Goal: Task Accomplishment & Management: Manage account settings

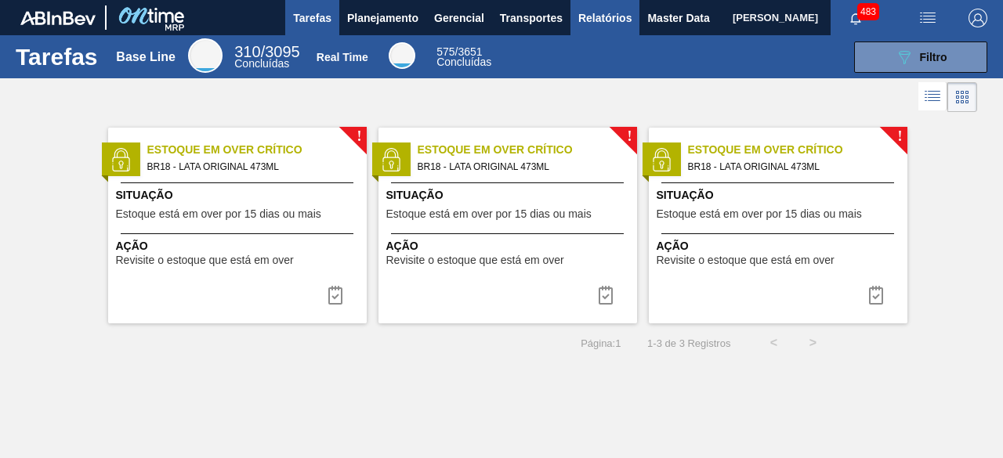
click at [592, 21] on span "Relatórios" at bounding box center [604, 18] width 53 height 19
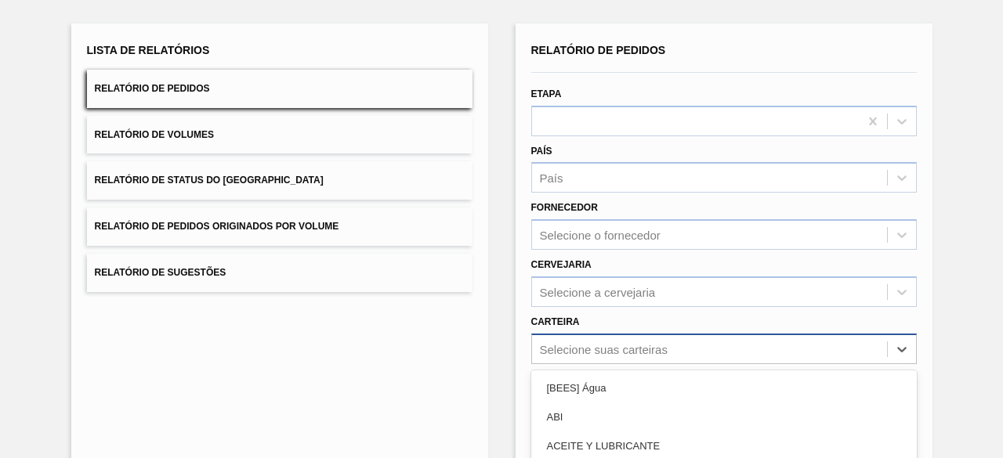
scroll to position [230, 0]
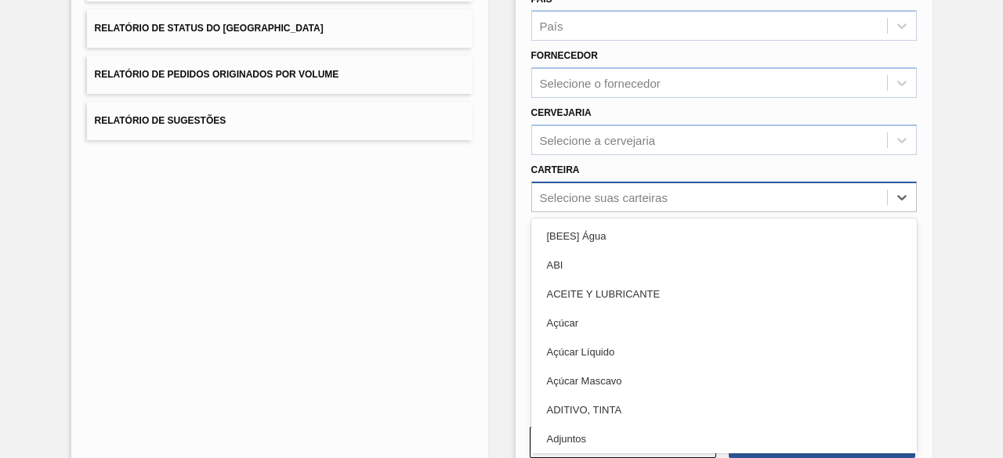
click at [608, 212] on div "option Açúcar Líquido focused, 5 of 101. 101 results available. Use Up and Down…" at bounding box center [723, 197] width 385 height 31
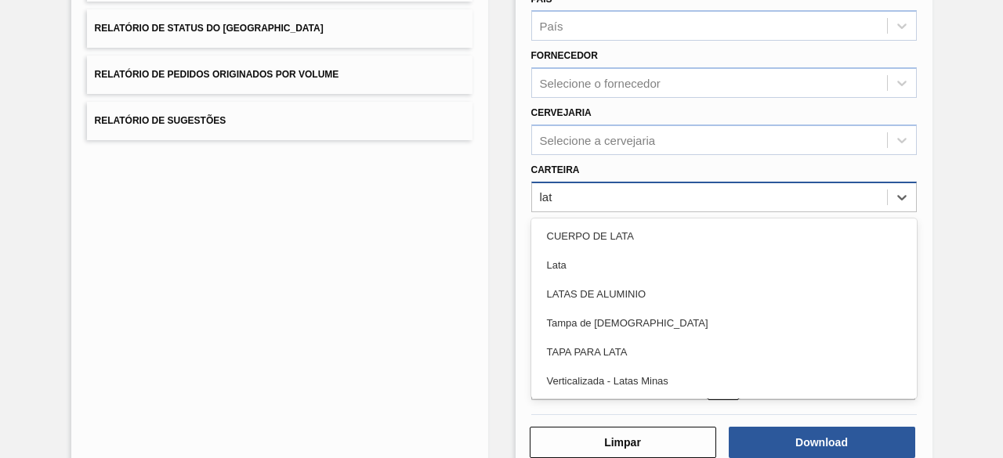
type input "lata"
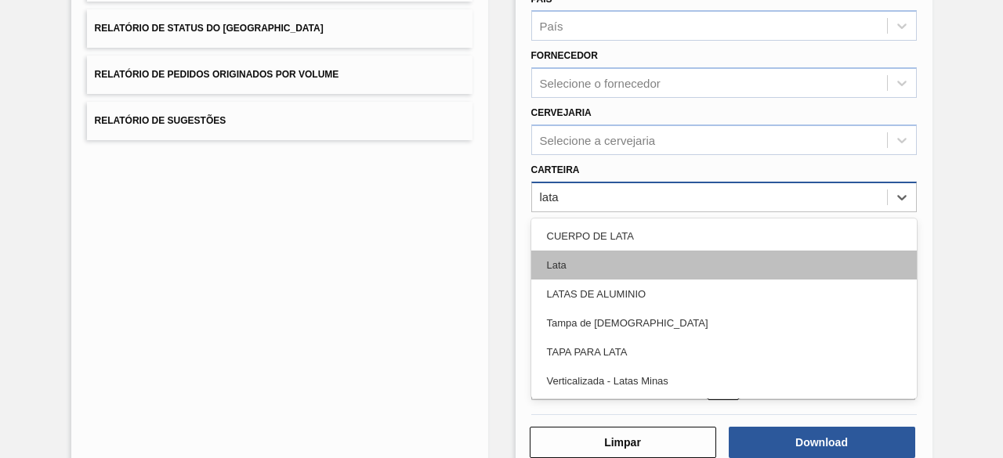
click at [567, 257] on div "Lata" at bounding box center [723, 265] width 385 height 29
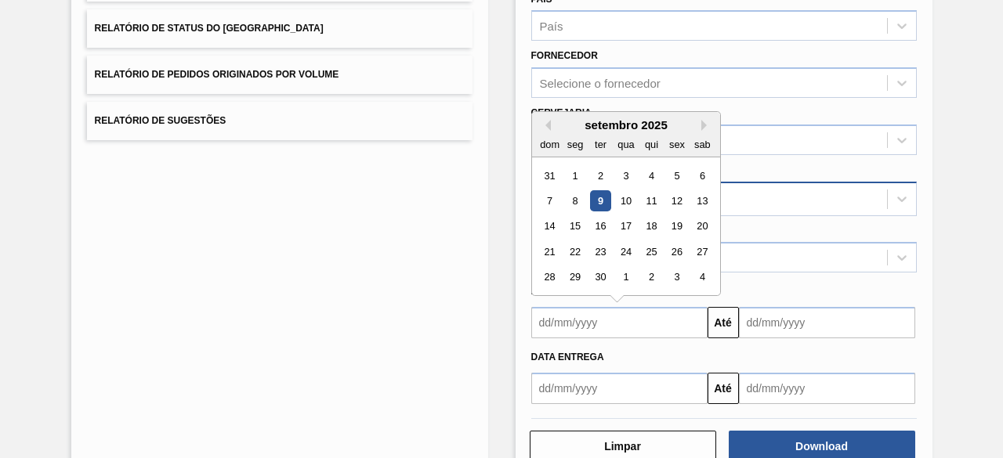
click at [575, 317] on input "text" at bounding box center [619, 322] width 176 height 31
click at [548, 121] on button "Previous Month" at bounding box center [545, 125] width 11 height 11
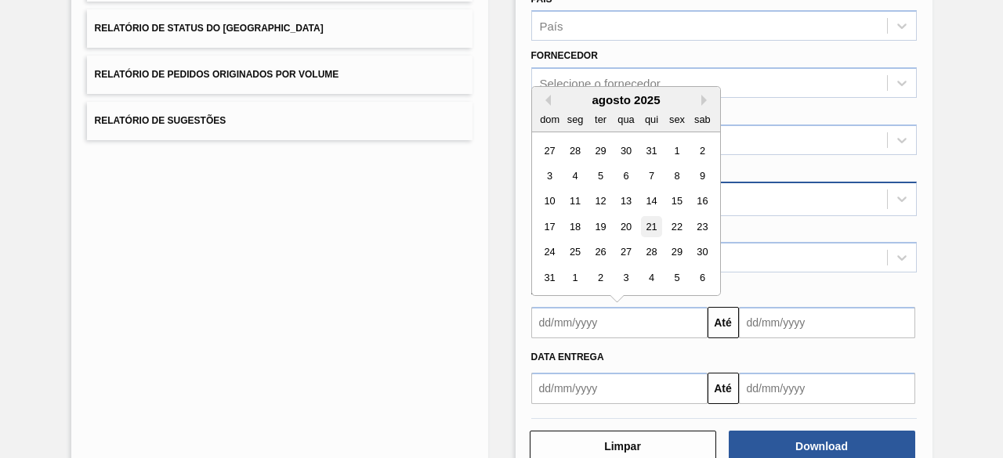
scroll to position [152, 0]
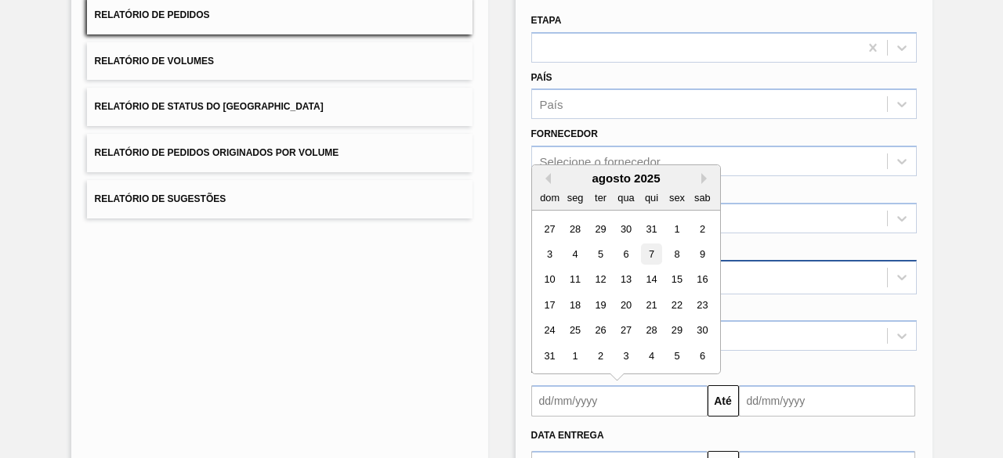
click at [652, 255] on div "7" at bounding box center [650, 254] width 21 height 21
type input "07/08/2025"
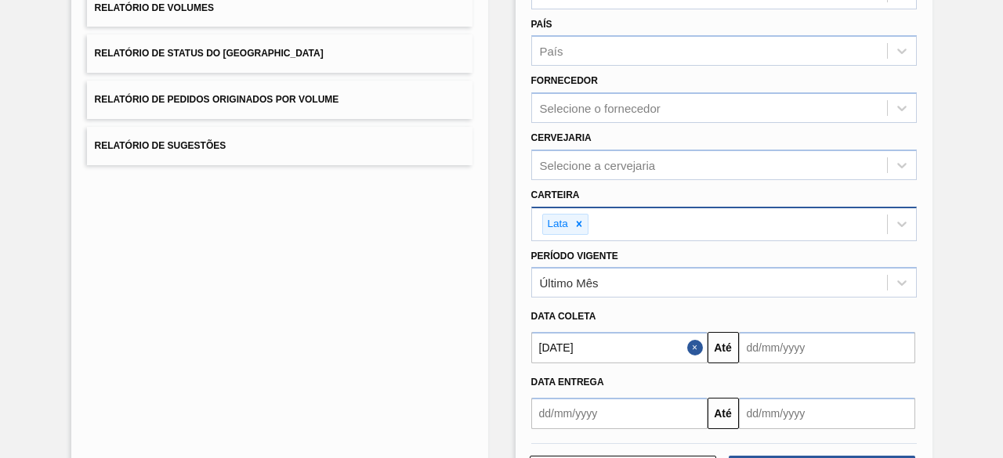
scroll to position [230, 0]
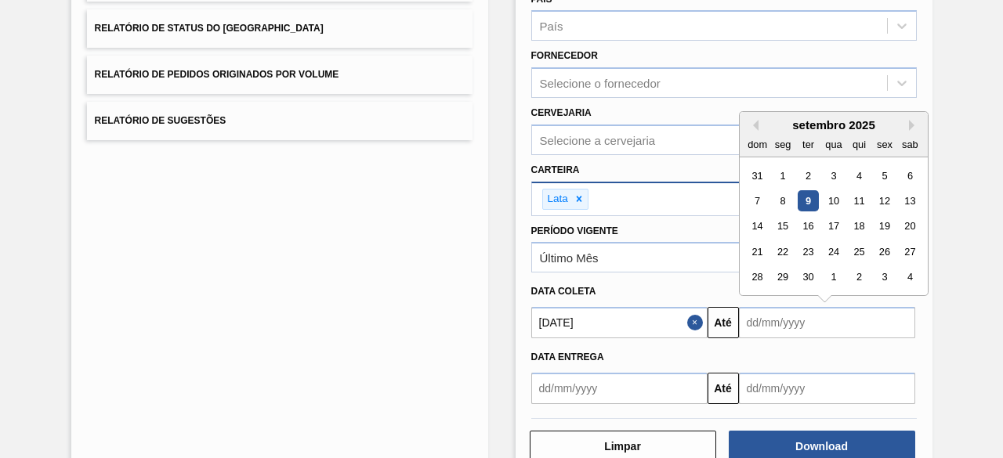
click at [824, 327] on input "text" at bounding box center [827, 322] width 176 height 31
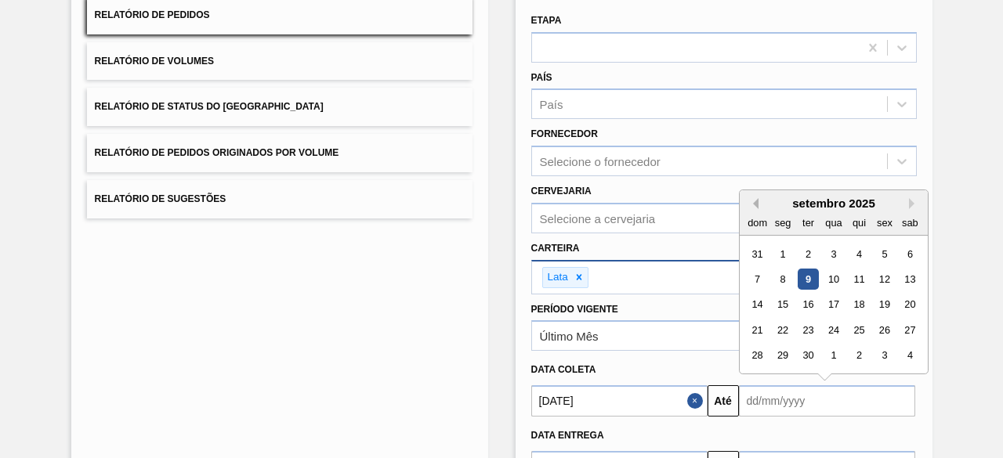
click at [750, 200] on button "Previous Month" at bounding box center [752, 203] width 11 height 11
click at [854, 270] on div "7" at bounding box center [858, 279] width 21 height 21
type input "07/08/2025"
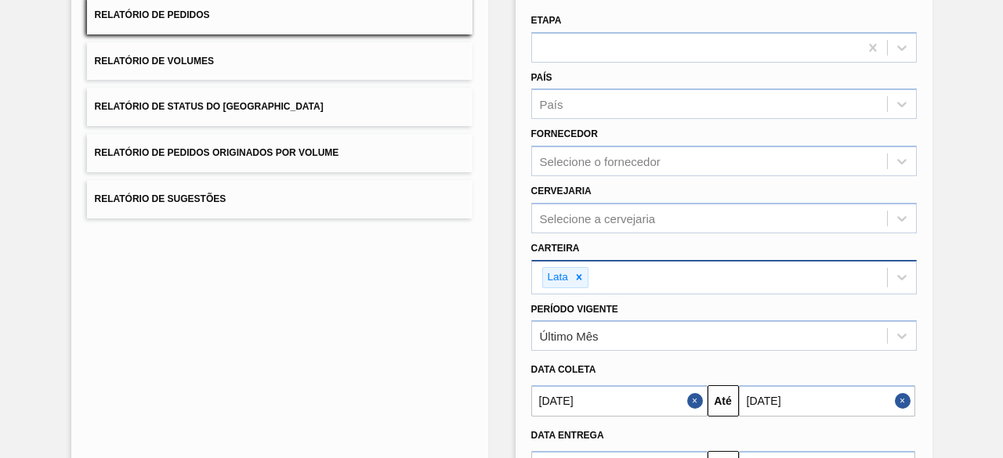
scroll to position [230, 0]
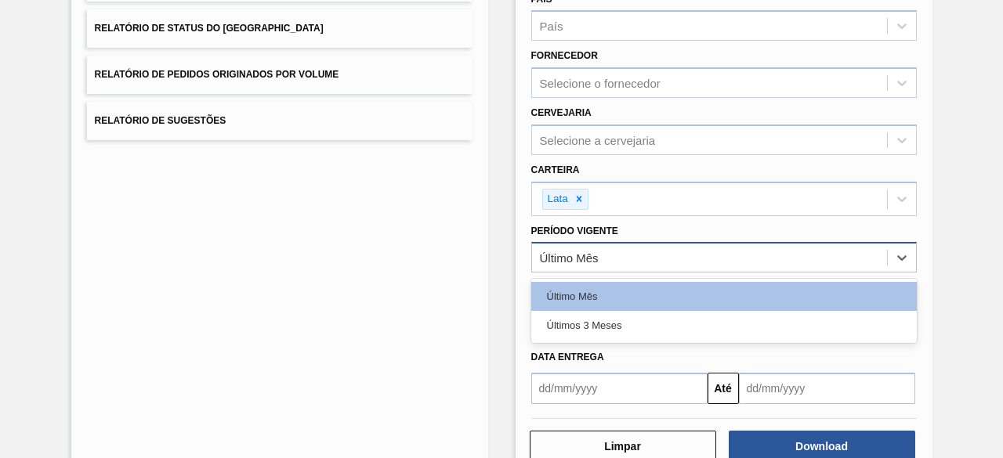
click at [754, 261] on div "Último Mês" at bounding box center [709, 258] width 355 height 23
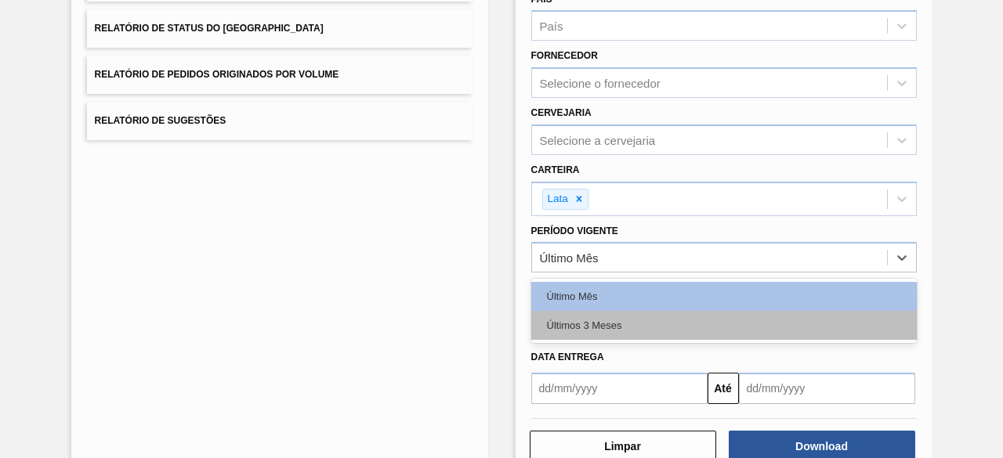
click at [681, 331] on div "Últimos 3 Meses" at bounding box center [723, 325] width 385 height 29
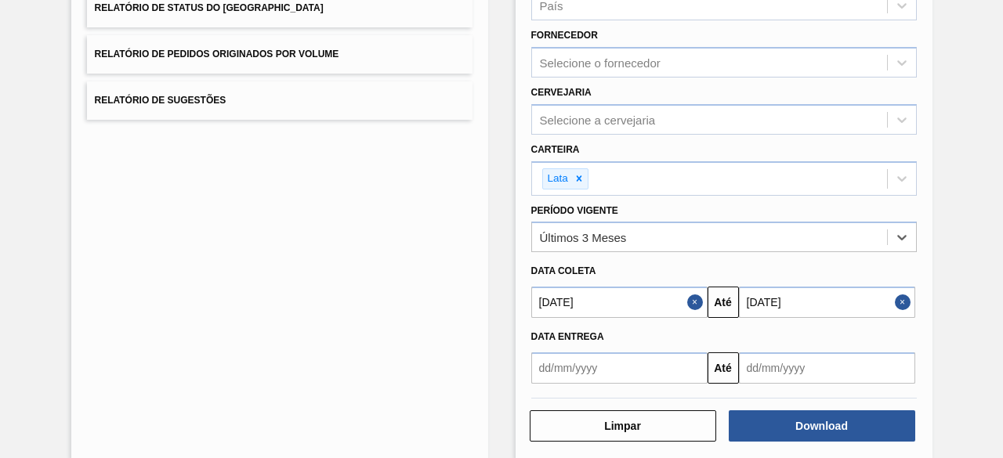
scroll to position [269, 0]
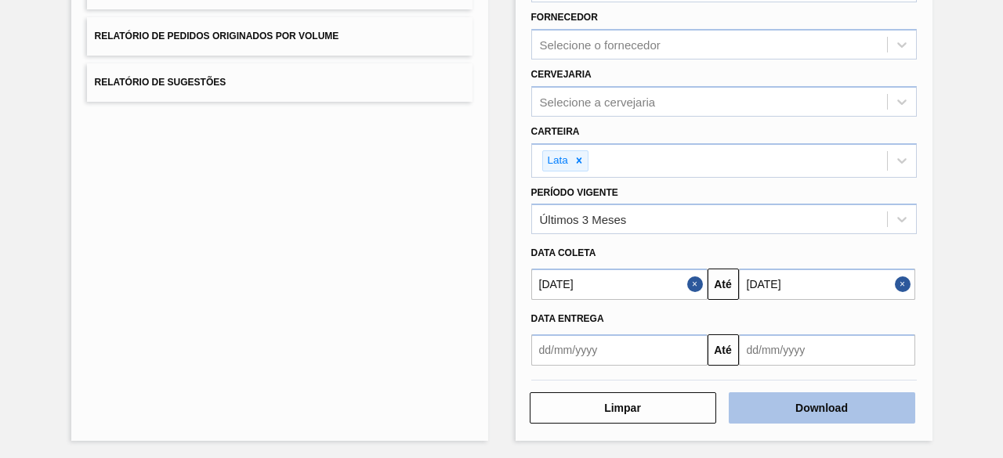
click at [748, 405] on button "Download" at bounding box center [821, 407] width 186 height 31
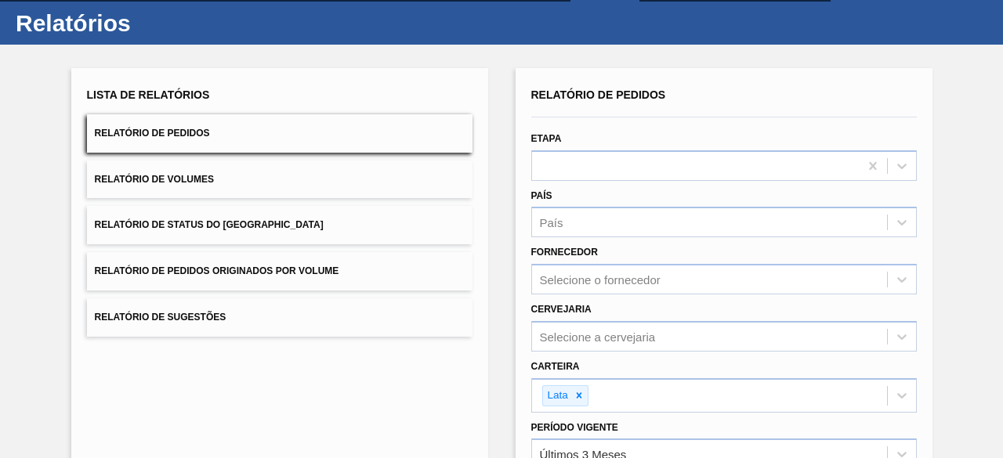
scroll to position [0, 0]
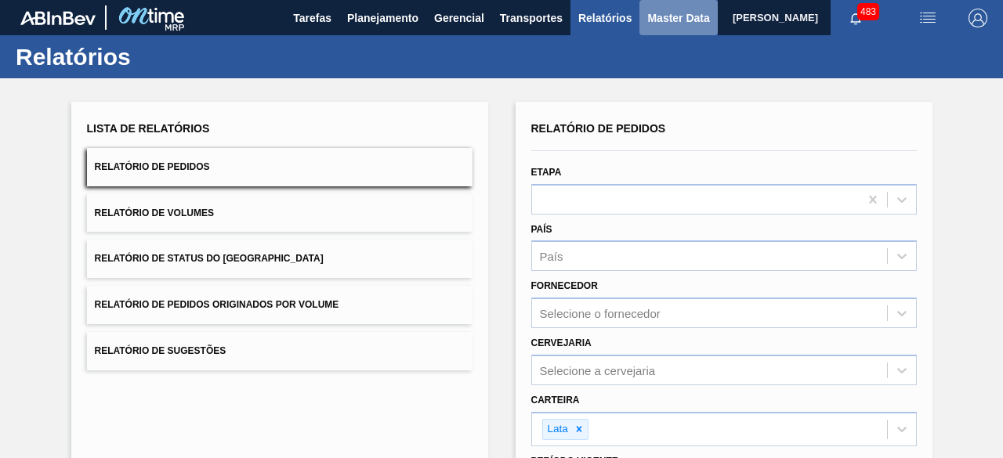
click at [664, 21] on span "Master Data" at bounding box center [678, 18] width 62 height 19
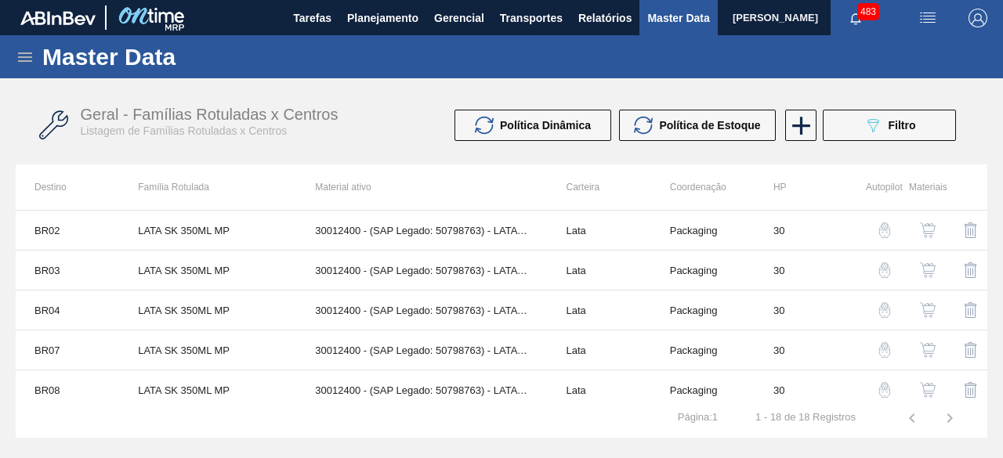
click at [20, 64] on icon at bounding box center [25, 57] width 19 height 19
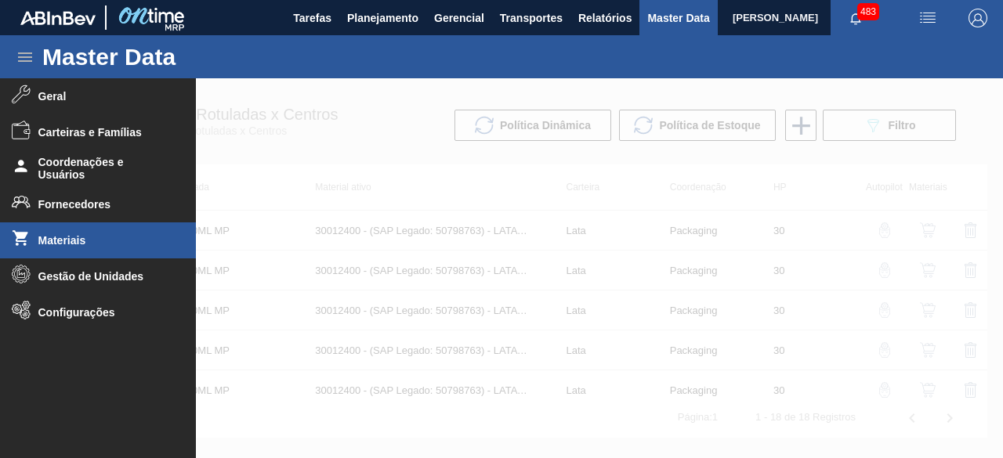
click at [81, 240] on span "Materiais" at bounding box center [102, 240] width 129 height 13
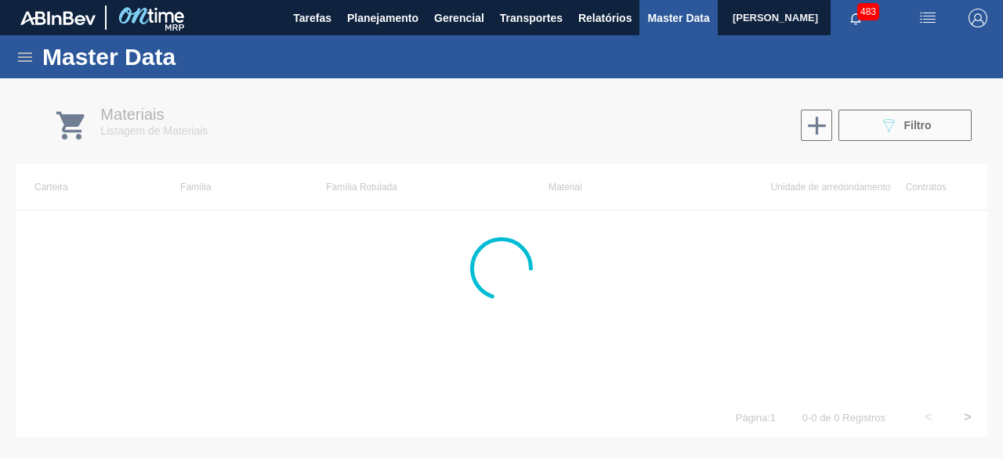
click at [895, 137] on div at bounding box center [501, 268] width 1003 height 380
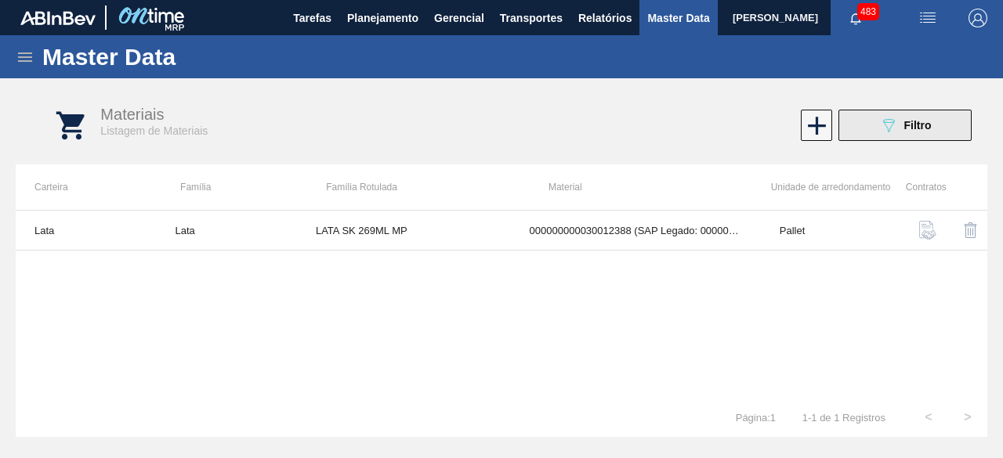
click at [874, 119] on button "089F7B8B-B2A5-4AFE-B5C0-19BA573D28AC Filtro" at bounding box center [904, 125] width 133 height 31
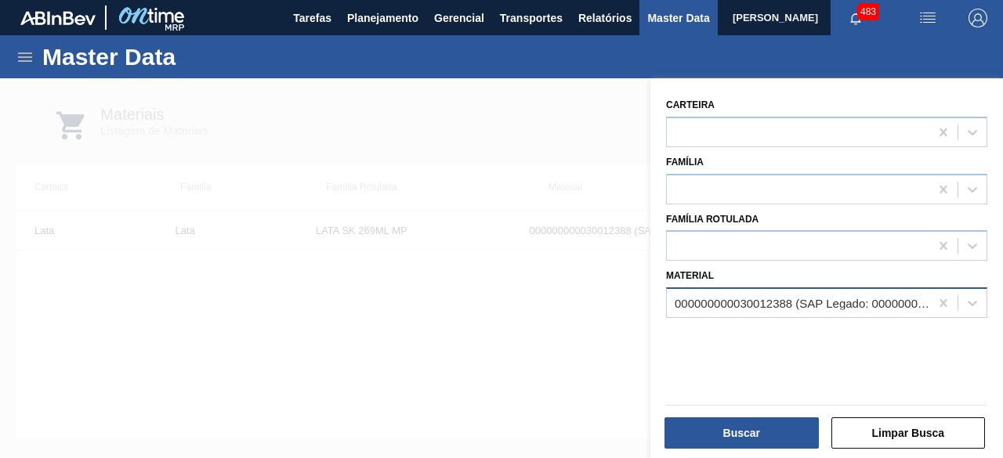
click at [808, 302] on div "000000000030012388 (SAP Legado: 000000000050798713) - LATA AL. 269ML SK MP 429" at bounding box center [802, 303] width 256 height 13
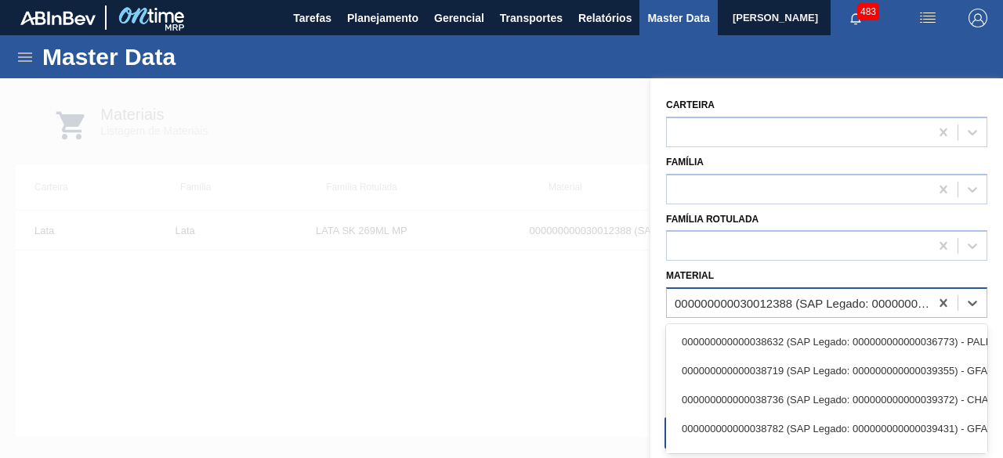
paste input "30034407"
type input "30034407"
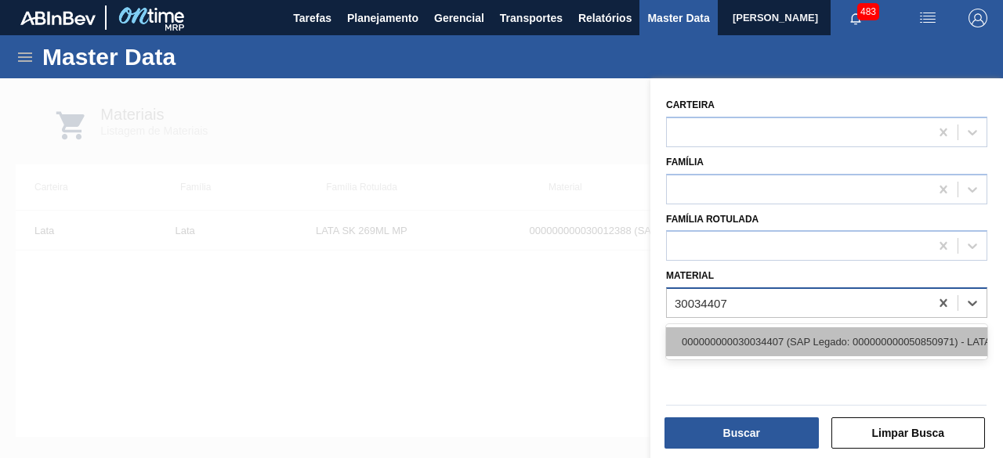
click at [800, 331] on div "000000000030034407 (SAP Legado: 000000000050850971) - LATA AL ORIG 473ML BRILHO…" at bounding box center [826, 341] width 321 height 29
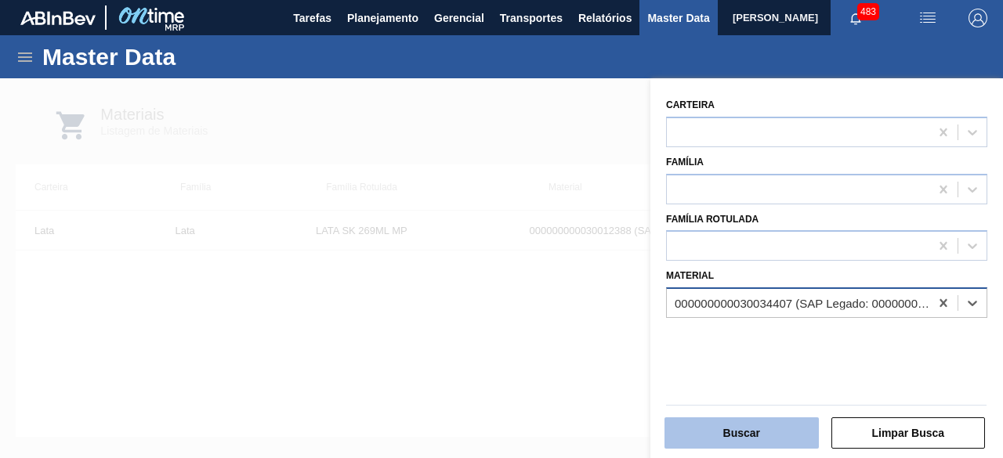
click at [796, 432] on button "Buscar" at bounding box center [741, 433] width 154 height 31
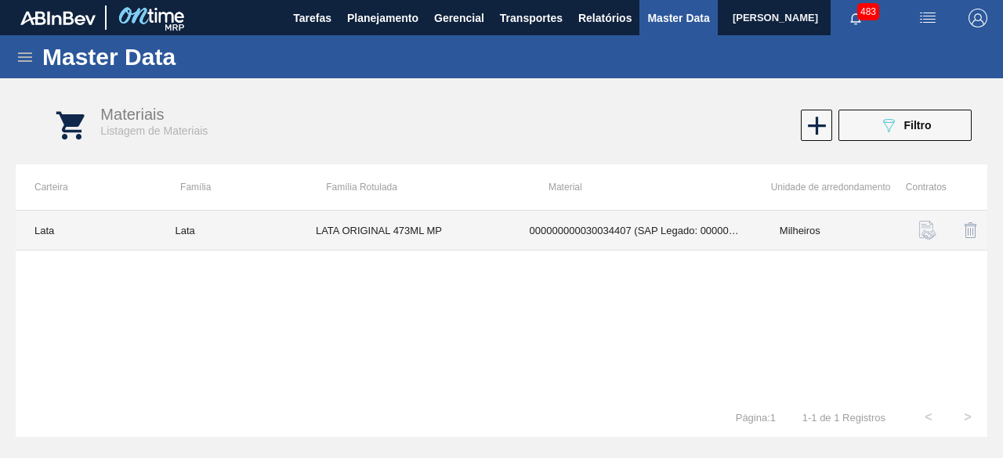
click at [562, 239] on td "000000000030034407 (SAP Legado: 000000000050850971) - LATA AL ORIG 473ML BRILHO…" at bounding box center [636, 231] width 250 height 40
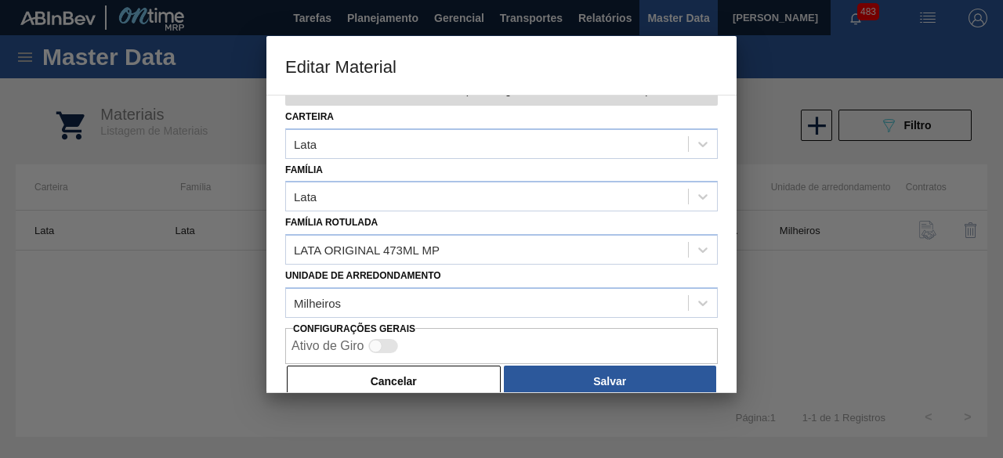
scroll to position [66, 0]
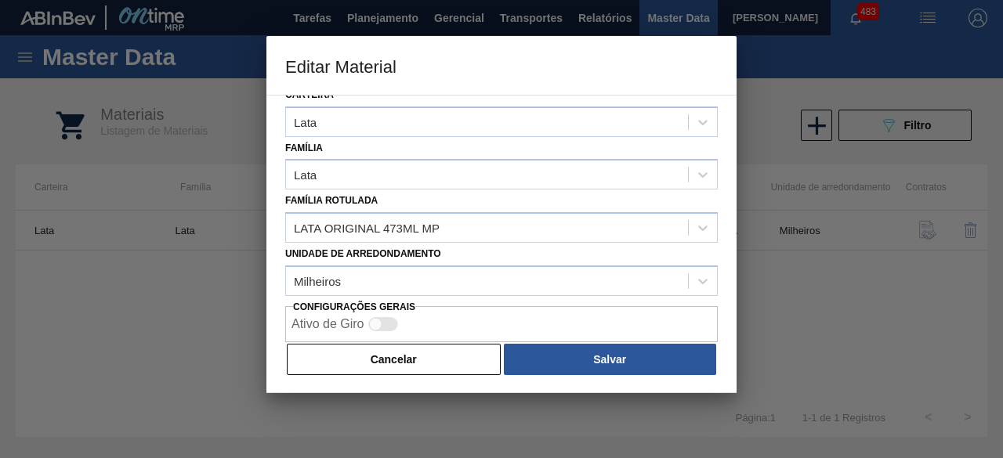
click at [445, 342] on div "Cancelar Salvar" at bounding box center [501, 359] width 432 height 34
click at [449, 352] on button "Cancelar" at bounding box center [394, 359] width 214 height 31
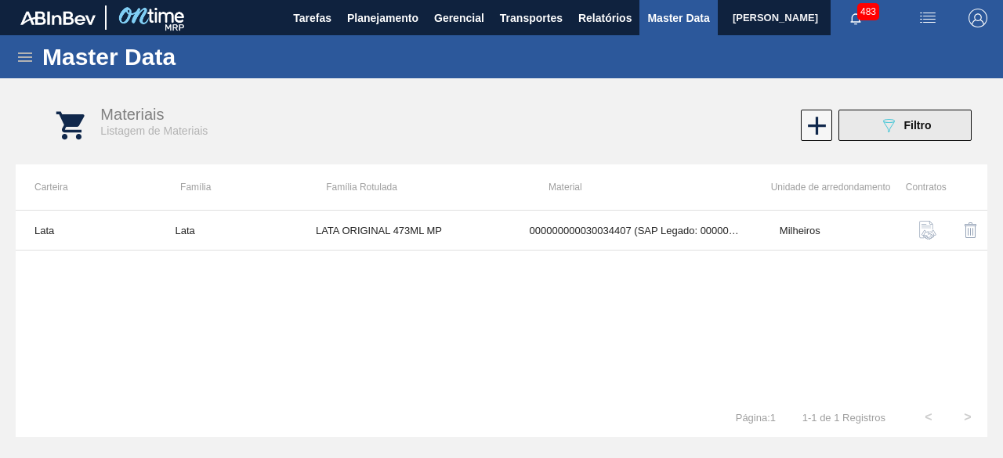
click at [862, 128] on button "089F7B8B-B2A5-4AFE-B5C0-19BA573D28AC Filtro" at bounding box center [904, 125] width 133 height 31
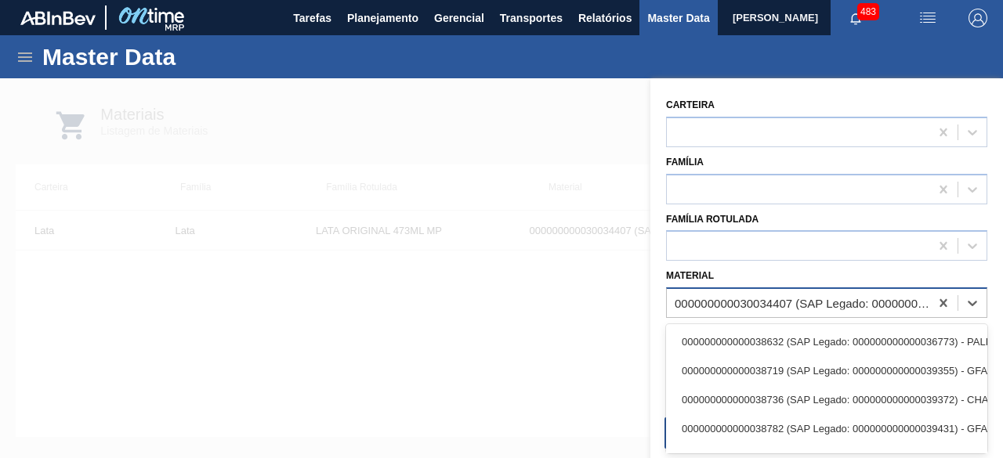
click at [775, 302] on div "000000000030034407 (SAP Legado: 000000000050850971) - LATA AL ORIG 473ML BRILHO…" at bounding box center [802, 303] width 256 height 13
paste input "30017996"
type input "30017996"
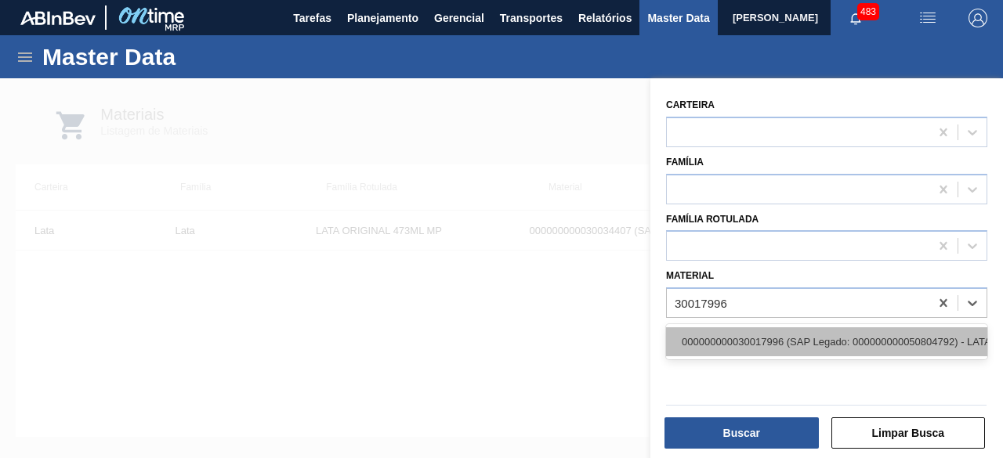
click at [782, 346] on div "000000000030017996 (SAP Legado: 000000000050804792) - LATA AL 350ML BC DM SLK 4…" at bounding box center [826, 341] width 321 height 29
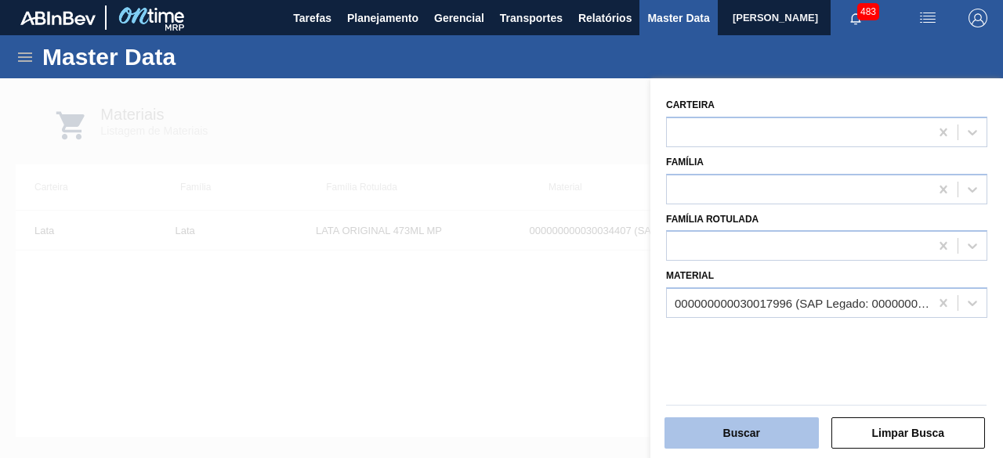
click at [773, 438] on button "Buscar" at bounding box center [741, 433] width 154 height 31
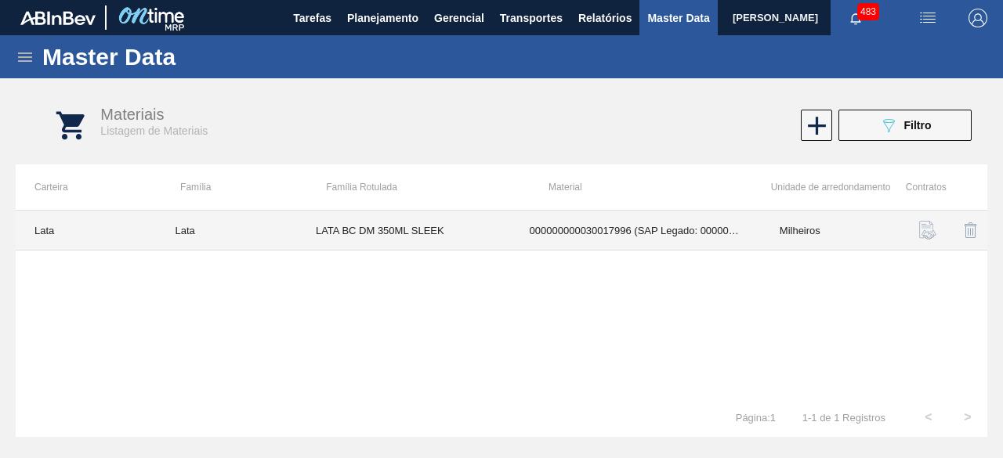
click at [468, 244] on td "LATA BC DM 350ML SLEEK" at bounding box center [404, 231] width 214 height 40
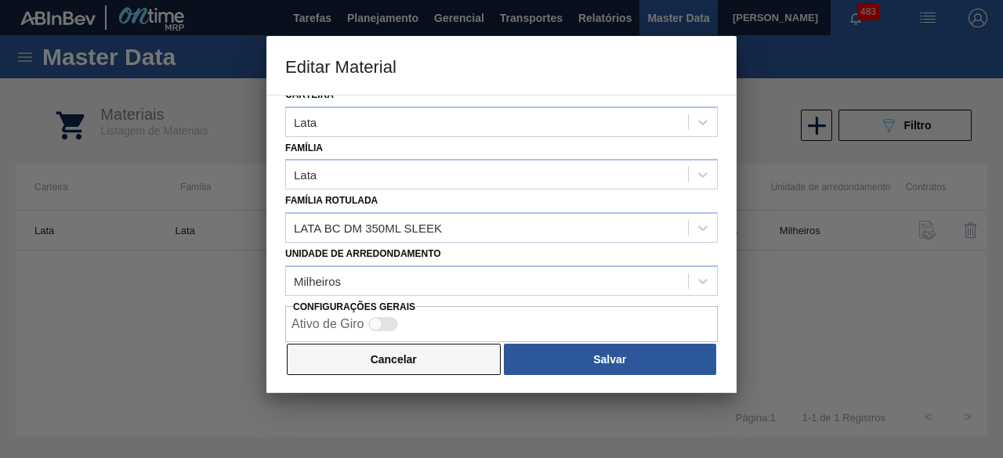
click at [475, 360] on button "Cancelar" at bounding box center [394, 359] width 214 height 31
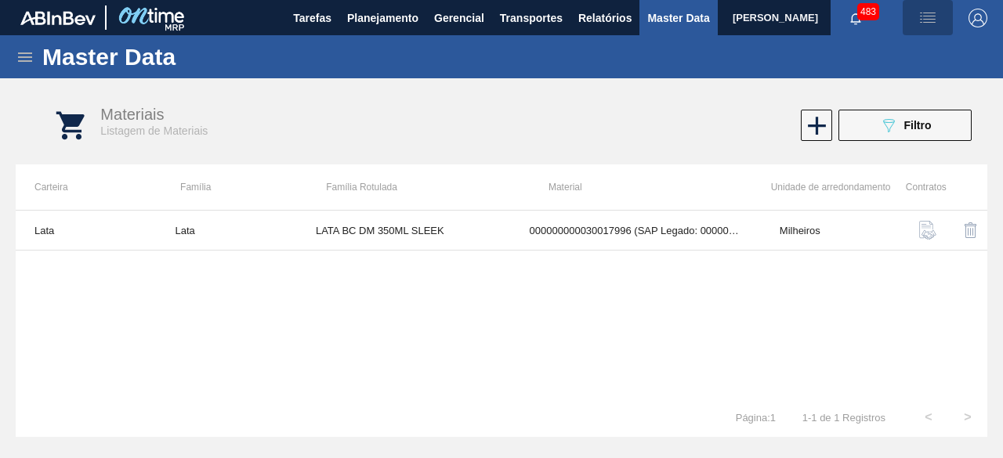
click at [935, 21] on img "button" at bounding box center [927, 18] width 19 height 19
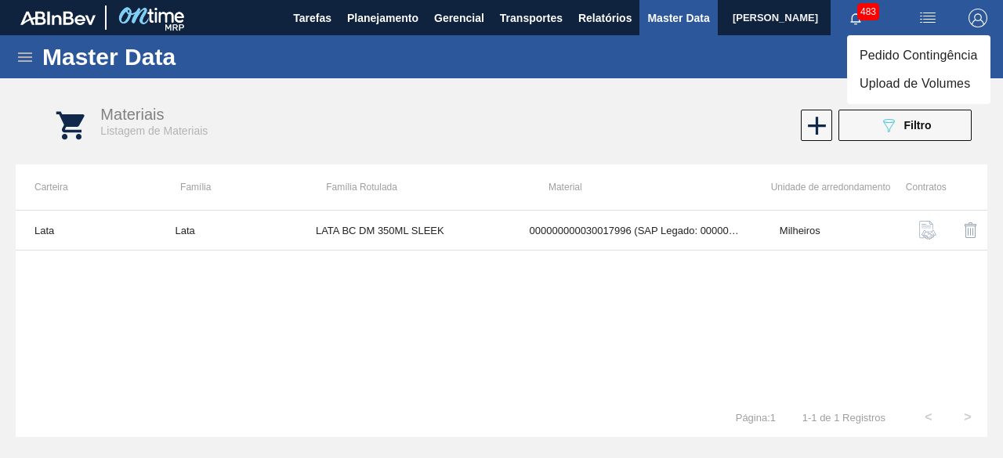
click at [909, 89] on li "Upload de Volumes" at bounding box center [918, 84] width 143 height 28
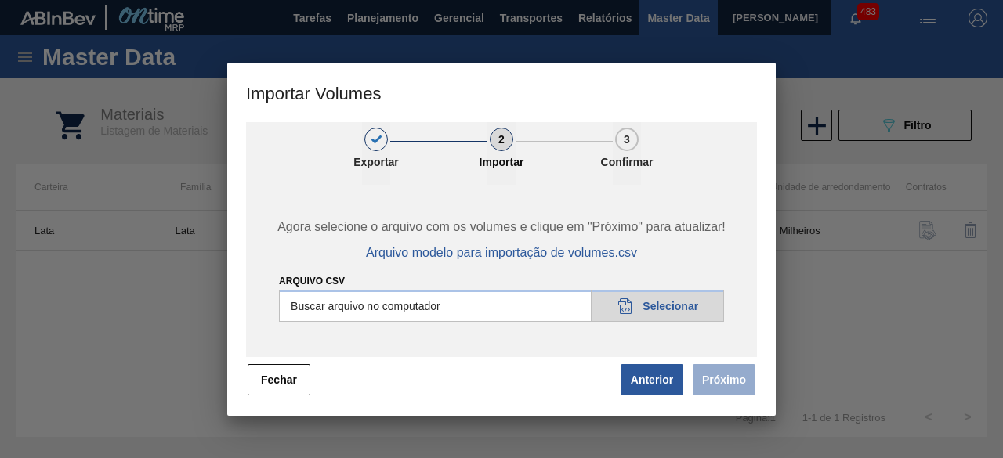
click at [699, 305] on input "Arquivo csv" at bounding box center [501, 306] width 445 height 31
type input "C:\fakepath\Subida Ball D0 + D3 09.09.csv"
click at [721, 378] on button "Próximo" at bounding box center [723, 379] width 63 height 31
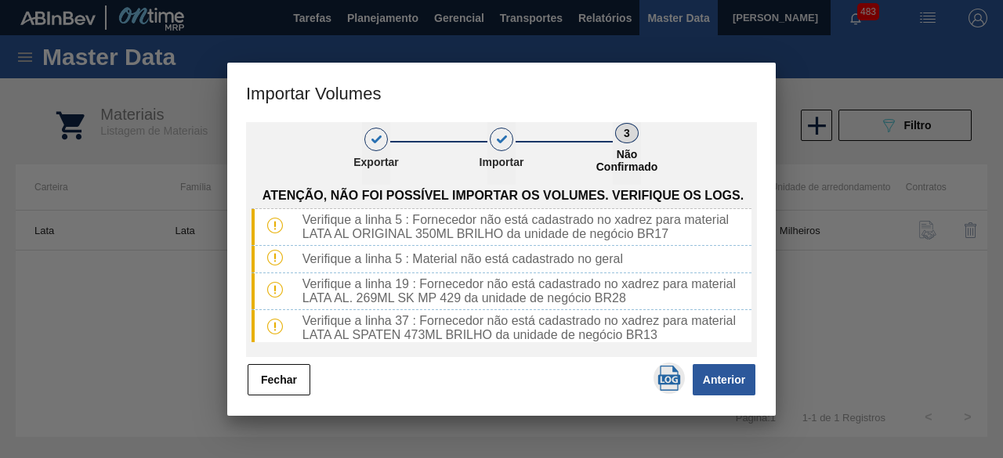
click at [667, 381] on img "button" at bounding box center [668, 378] width 25 height 25
click at [288, 380] on button "Fechar" at bounding box center [279, 379] width 63 height 31
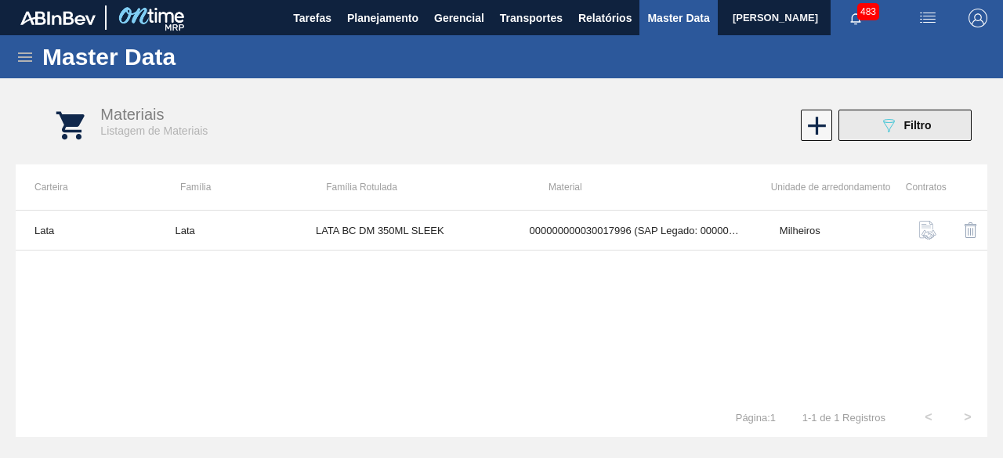
click at [884, 121] on icon "089F7B8B-B2A5-4AFE-B5C0-19BA573D28AC" at bounding box center [888, 125] width 19 height 19
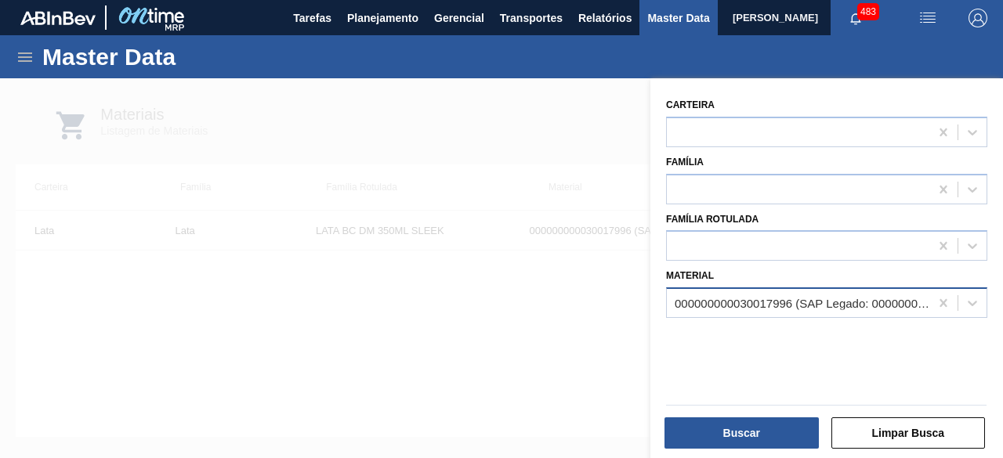
click at [752, 309] on div "000000000030017996 (SAP Legado: 000000000050804792) - LATA AL 350ML BC DM SLK 4…" at bounding box center [802, 303] width 256 height 13
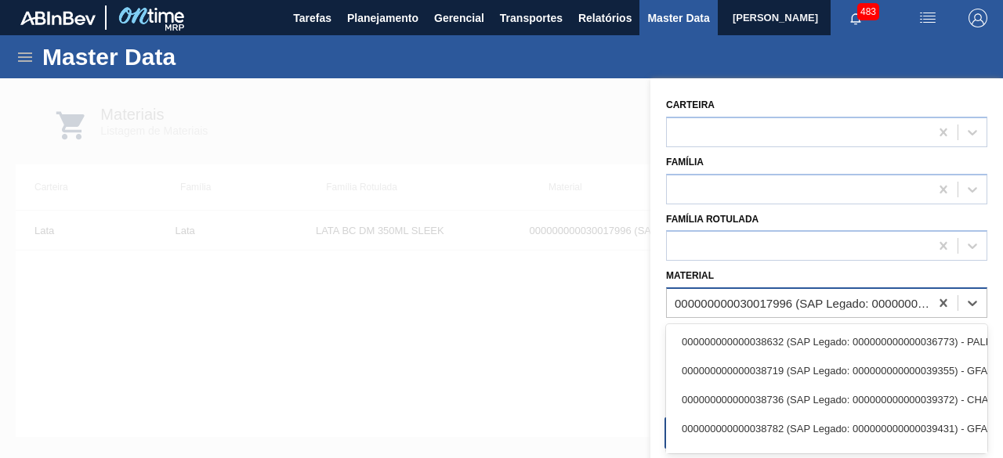
paste input "30034230"
type input "30034230"
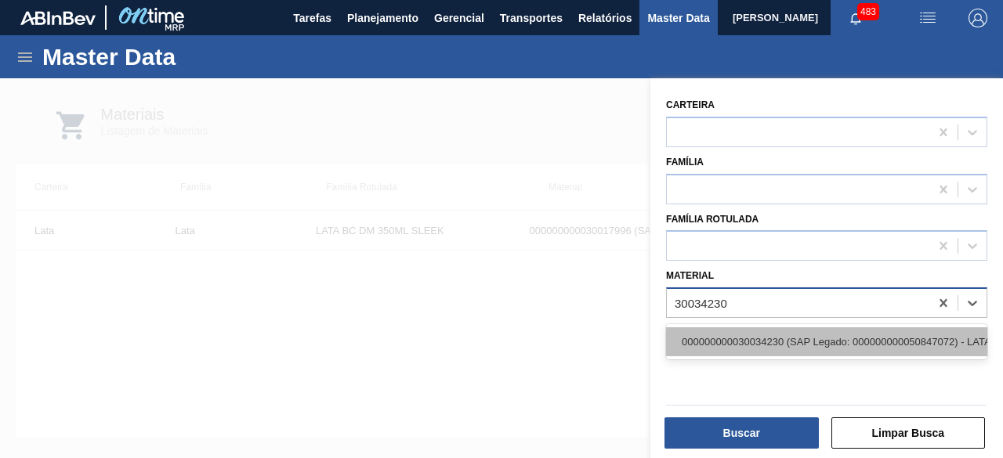
click at [751, 339] on div "000000000030034230 (SAP Legado: 000000000050847072) - LATA AL SPATEN 473ML BRIL…" at bounding box center [826, 341] width 321 height 29
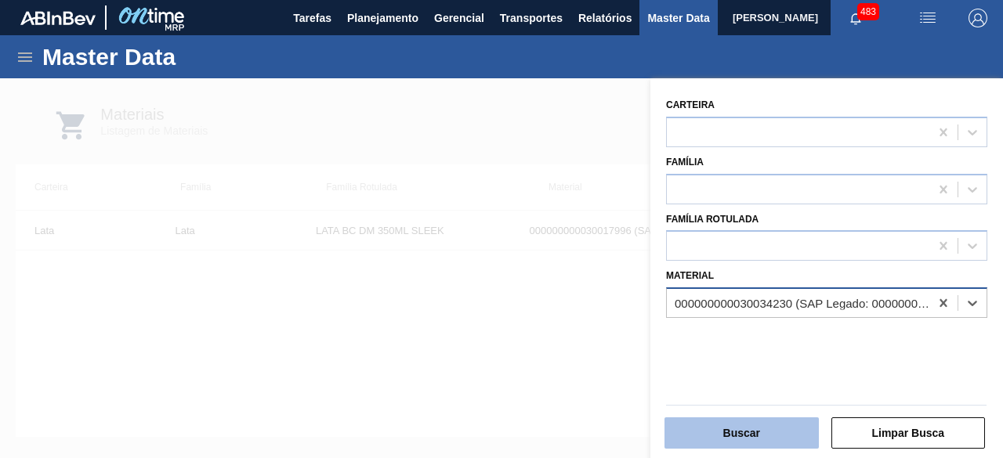
click at [765, 442] on button "Buscar" at bounding box center [741, 433] width 154 height 31
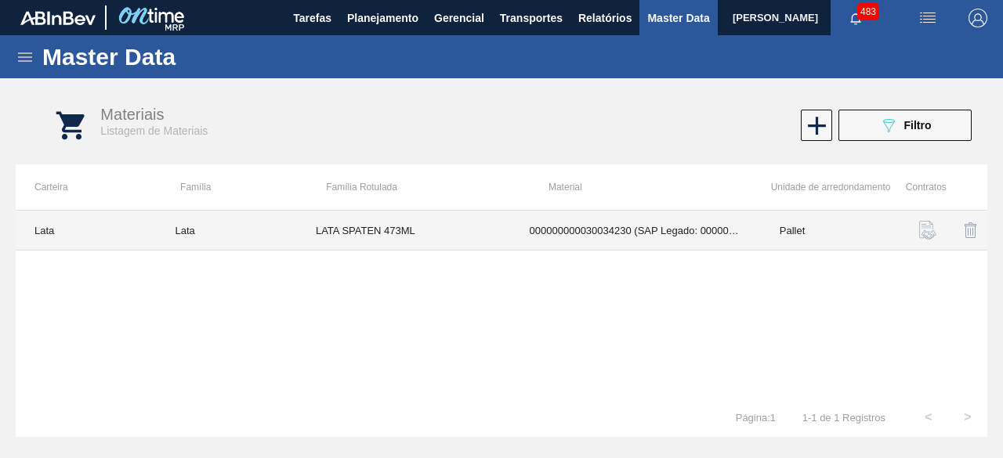
click at [493, 222] on td "LATA SPATEN 473ML" at bounding box center [404, 231] width 214 height 40
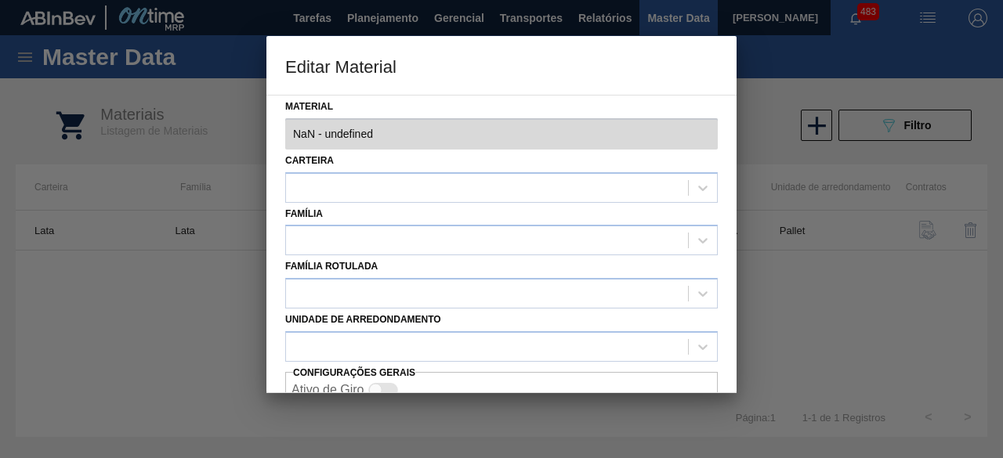
type input "30034230 - 000000000030034230 (SAP Legado: 000000000050847072) - LATA AL SPATEN…"
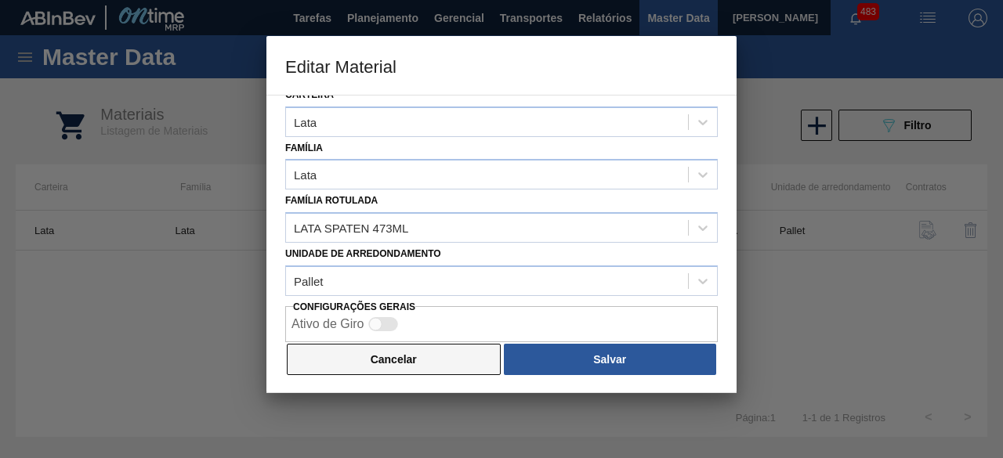
click at [453, 367] on button "Cancelar" at bounding box center [394, 359] width 214 height 31
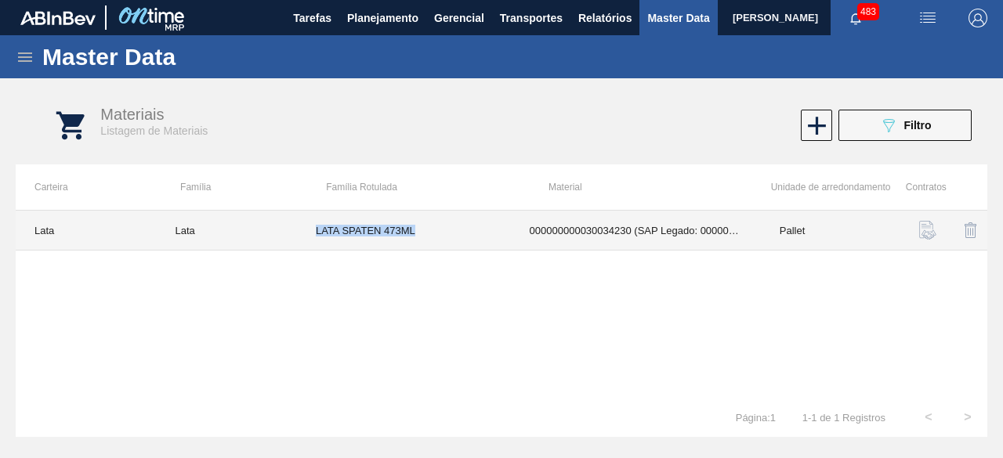
drag, startPoint x: 314, startPoint y: 233, endPoint x: 416, endPoint y: 237, distance: 101.9
click at [416, 237] on td "LATA SPATEN 473ML" at bounding box center [404, 231] width 214 height 40
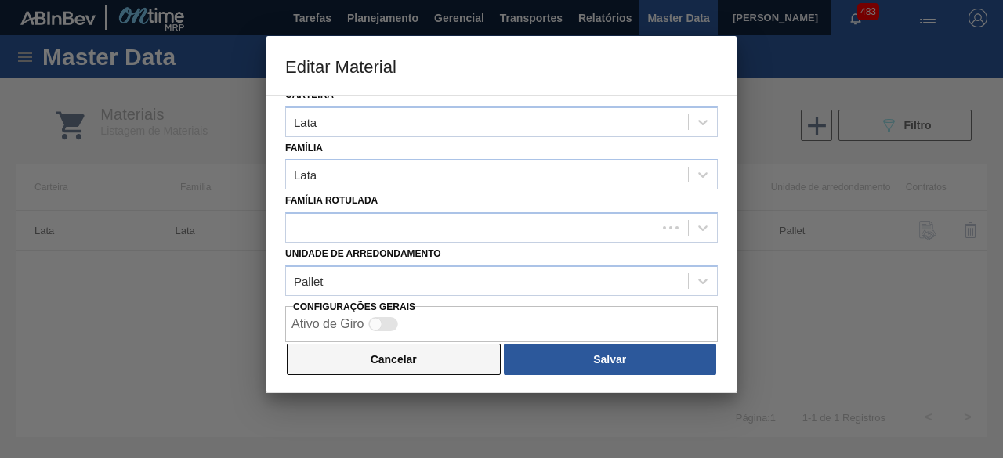
click at [457, 367] on button "Cancelar" at bounding box center [394, 359] width 214 height 31
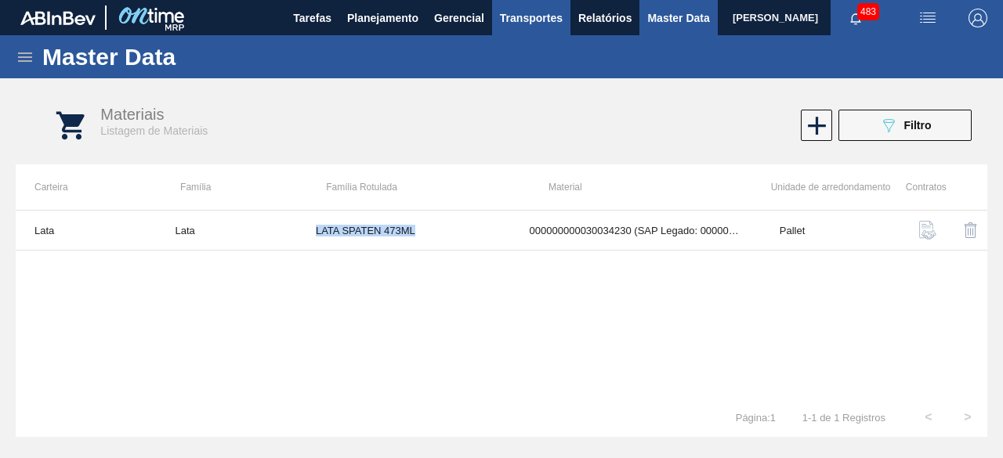
copy td "LATA SPATEN 473ML"
click at [899, 127] on div "089F7B8B-B2A5-4AFE-B5C0-19BA573D28AC Filtro" at bounding box center [905, 125] width 52 height 19
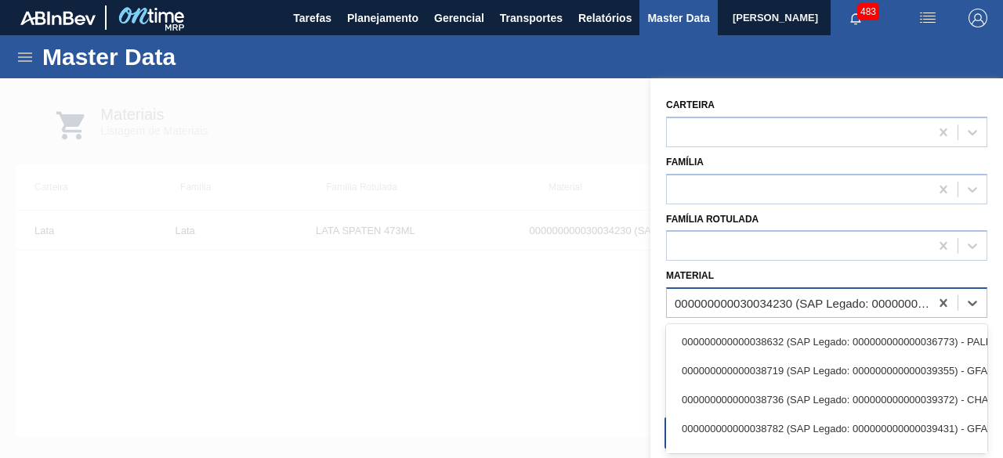
click at [765, 308] on div "000000000030034230 (SAP Legado: 000000000050847072) - LATA AL SPATEN 473ML BRIL…" at bounding box center [802, 303] width 256 height 13
paste input "30012388"
type input "30012388"
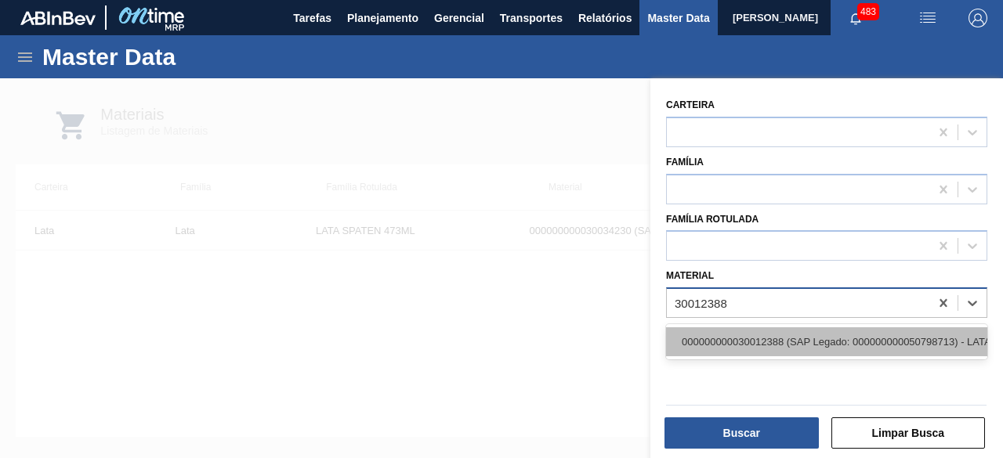
click at [766, 331] on div "000000000030012388 (SAP Legado: 000000000050798713) - LATA AL. 269ML SK MP 429" at bounding box center [826, 341] width 321 height 29
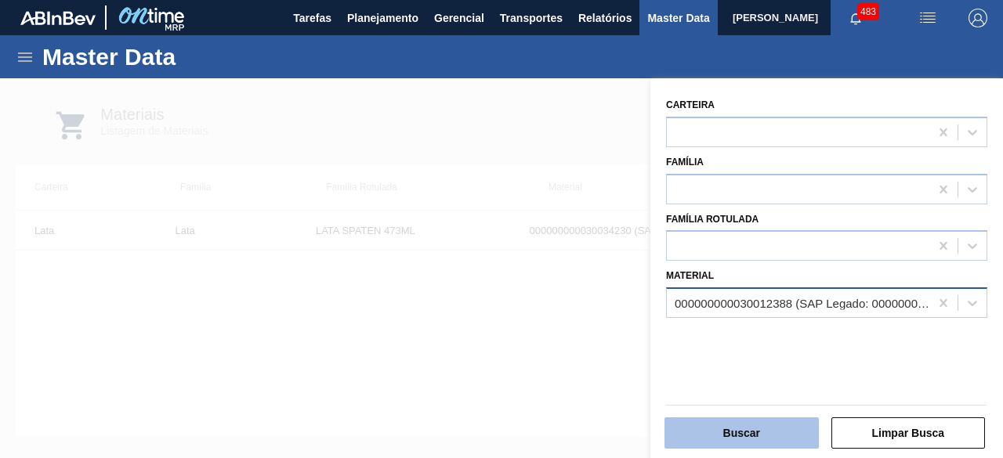
click at [769, 434] on button "Buscar" at bounding box center [741, 433] width 154 height 31
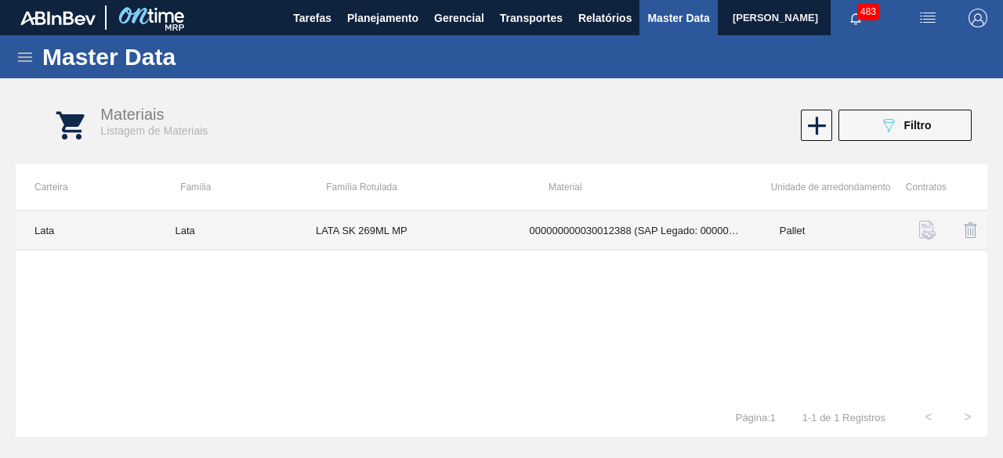
click at [461, 228] on td "LATA SK 269ML MP" at bounding box center [404, 231] width 214 height 40
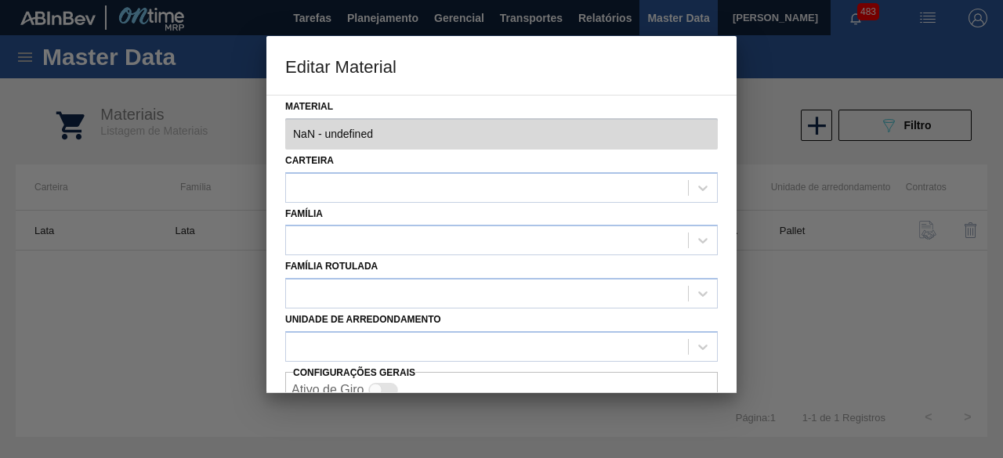
type input "30012388 - 000000000030012388 (SAP Legado: 000000000050798713) - LATA AL. 269ML…"
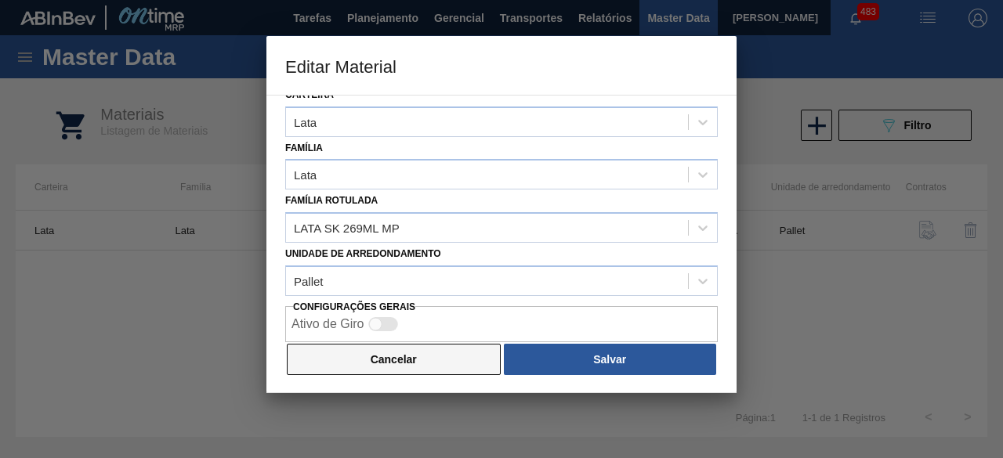
click at [385, 360] on button "Cancelar" at bounding box center [394, 359] width 214 height 31
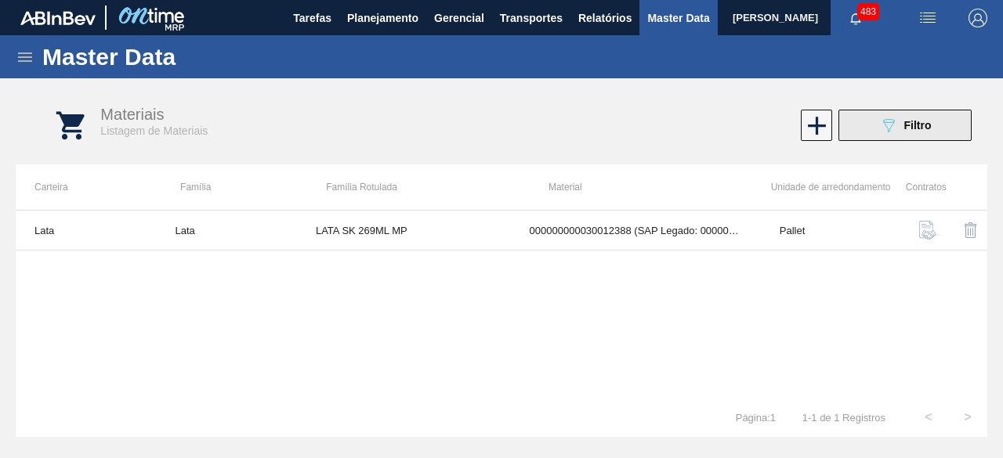
click at [887, 121] on icon "089F7B8B-B2A5-4AFE-B5C0-19BA573D28AC" at bounding box center [888, 125] width 19 height 19
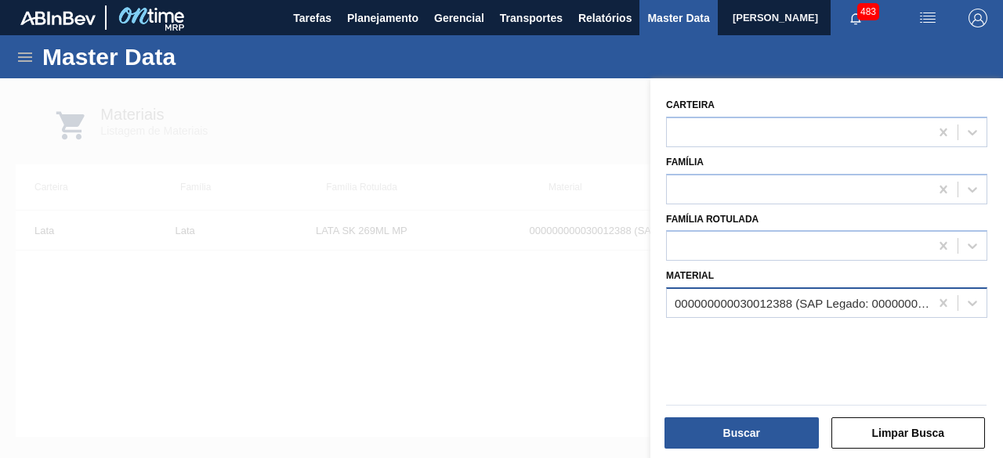
click at [780, 300] on div "000000000030012388 (SAP Legado: 000000000050798713) - LATA AL. 269ML SK MP 429" at bounding box center [802, 303] width 256 height 13
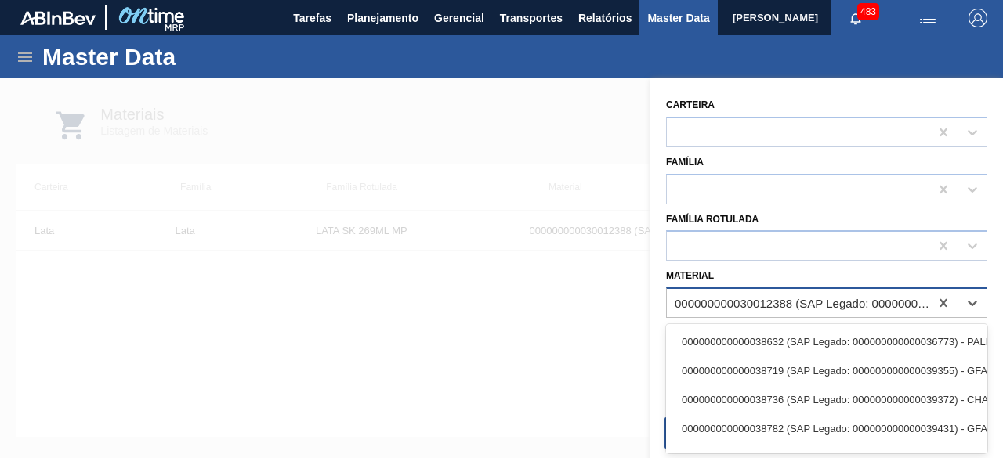
paste input "30034236"
type input "30034236"
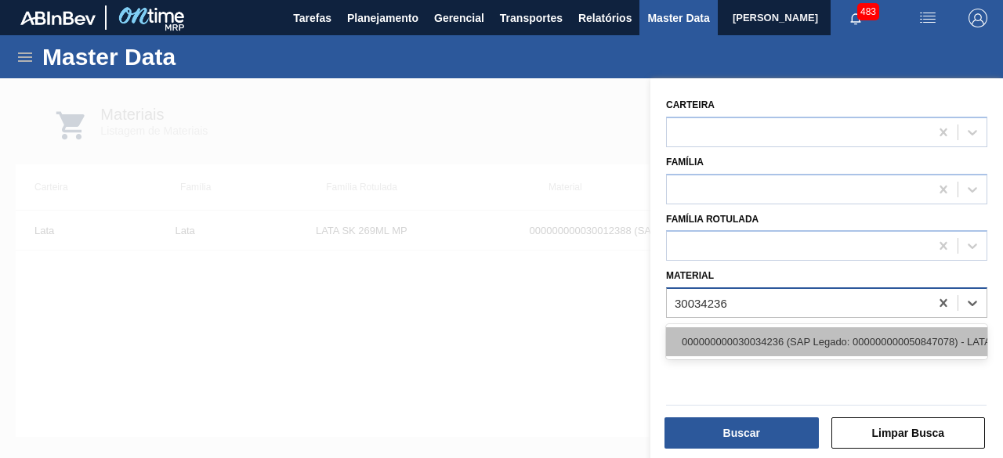
click at [765, 334] on div "000000000030034236 (SAP Legado: 000000000050847078) - LATA AL ORIGINAL 350ML BR…" at bounding box center [826, 341] width 321 height 29
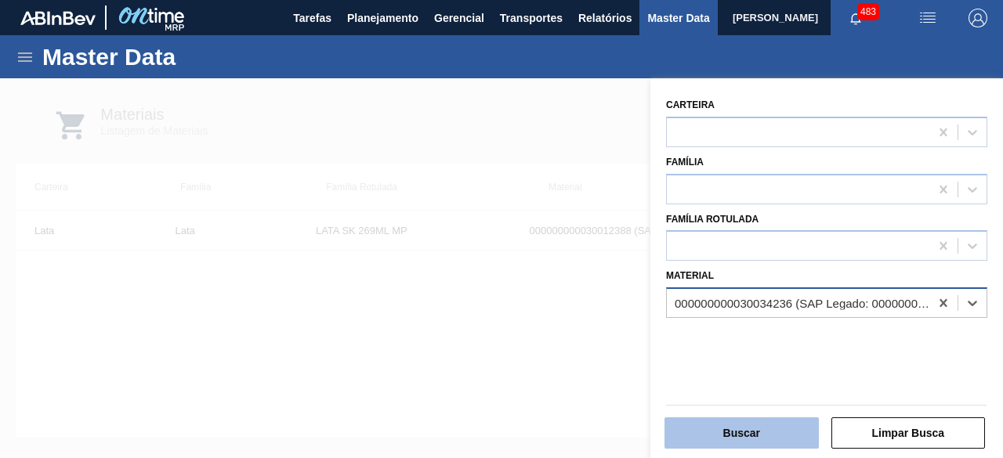
click at [765, 441] on button "Buscar" at bounding box center [741, 433] width 154 height 31
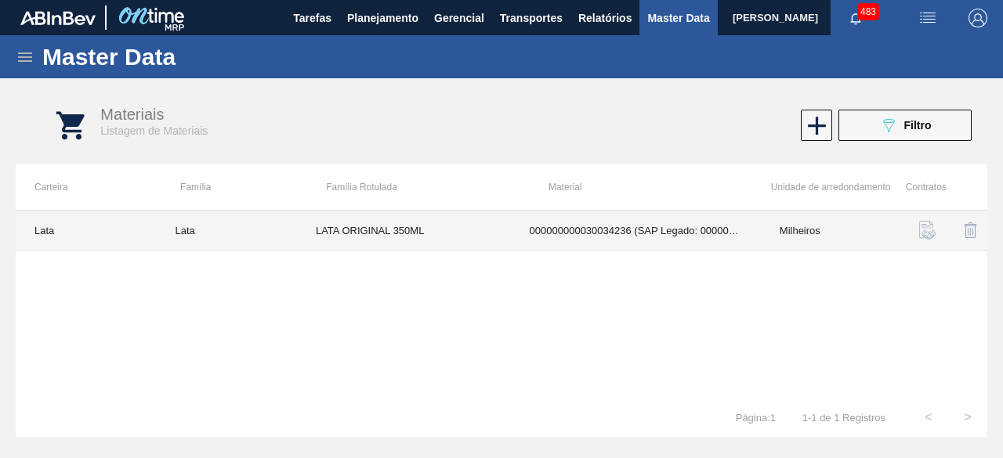
click at [392, 229] on td "LATA ORIGINAL 350ML" at bounding box center [404, 231] width 214 height 40
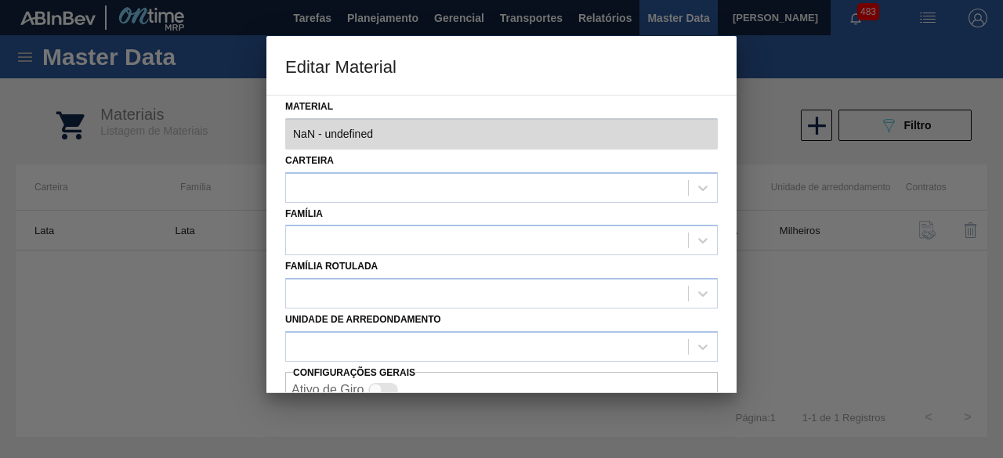
type input "30034236 - 000000000030034236 (SAP Legado: 000000000050847078) - LATA AL ORIGIN…"
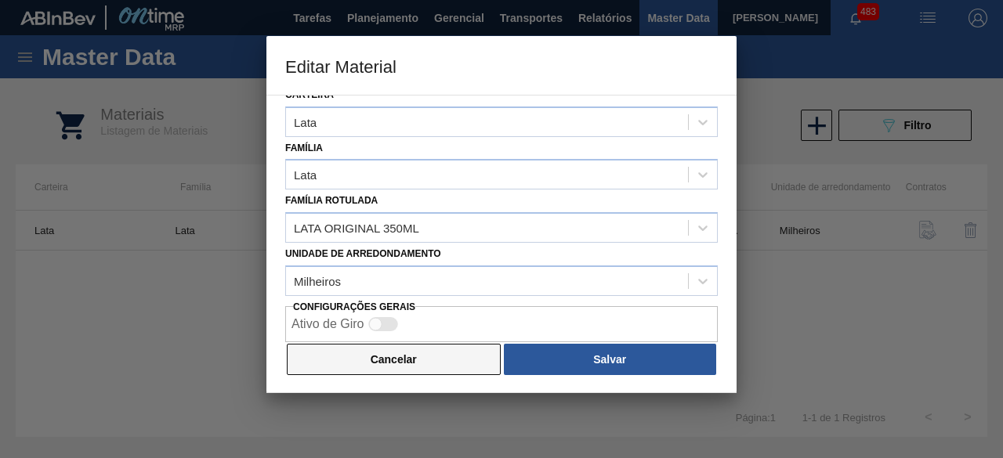
click at [443, 358] on button "Cancelar" at bounding box center [394, 359] width 214 height 31
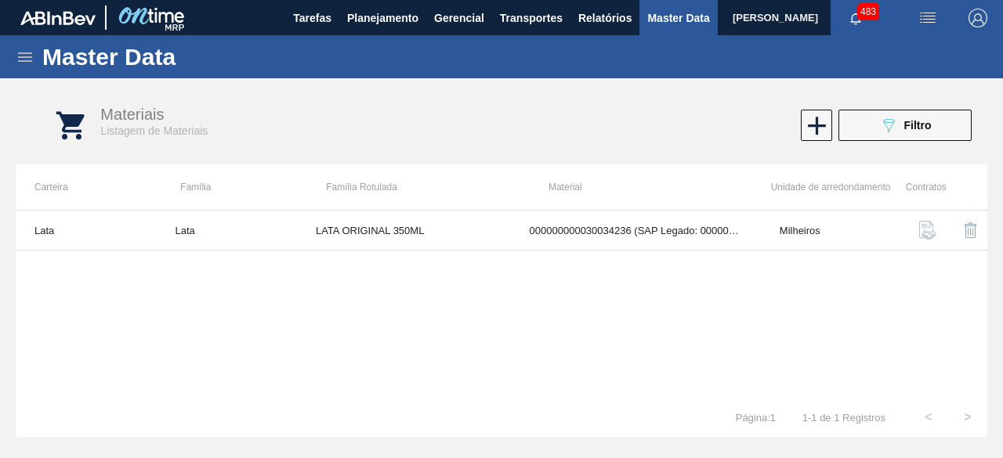
click at [927, 21] on img "button" at bounding box center [927, 18] width 19 height 19
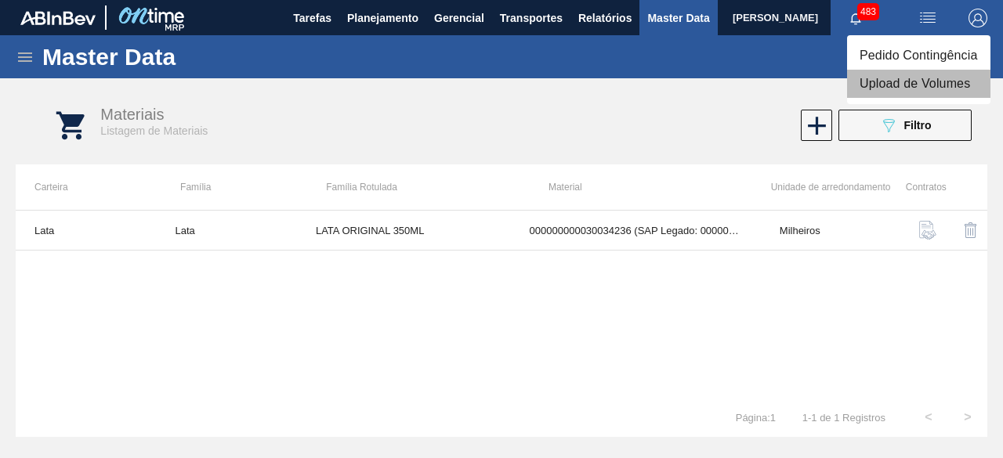
click at [895, 90] on li "Upload de Volumes" at bounding box center [918, 84] width 143 height 28
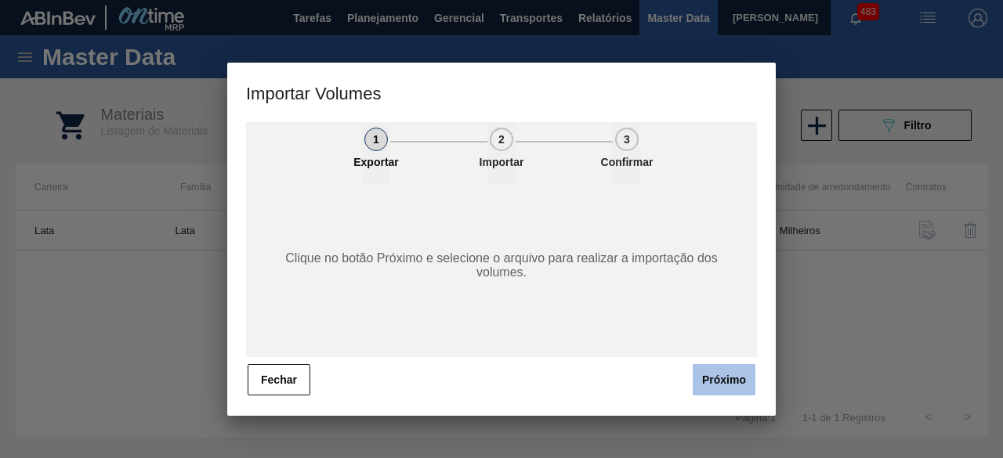
click at [725, 389] on button "Próximo" at bounding box center [723, 379] width 63 height 31
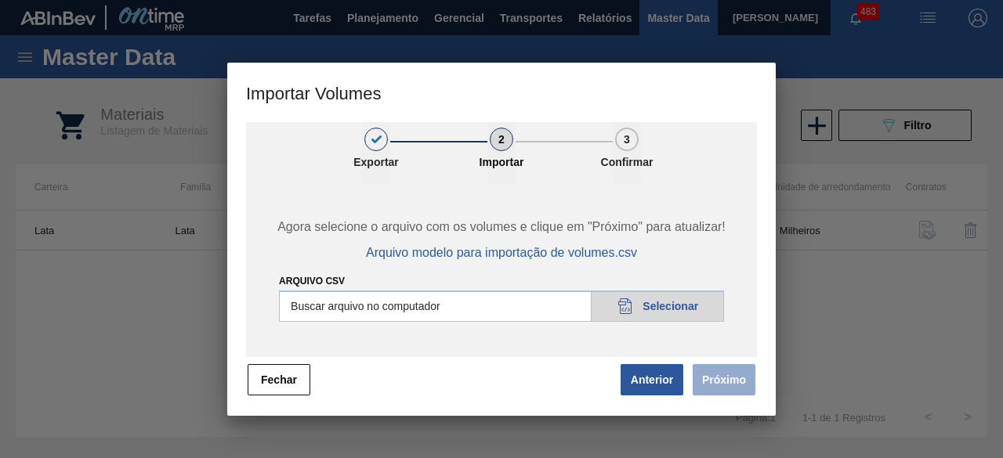
click at [699, 298] on input "Arquivo csv" at bounding box center [501, 306] width 445 height 31
type input "C:\fakepath\Subida Ball D0 + D3 09.09.csv"
click at [722, 381] on button "Próximo" at bounding box center [723, 379] width 63 height 31
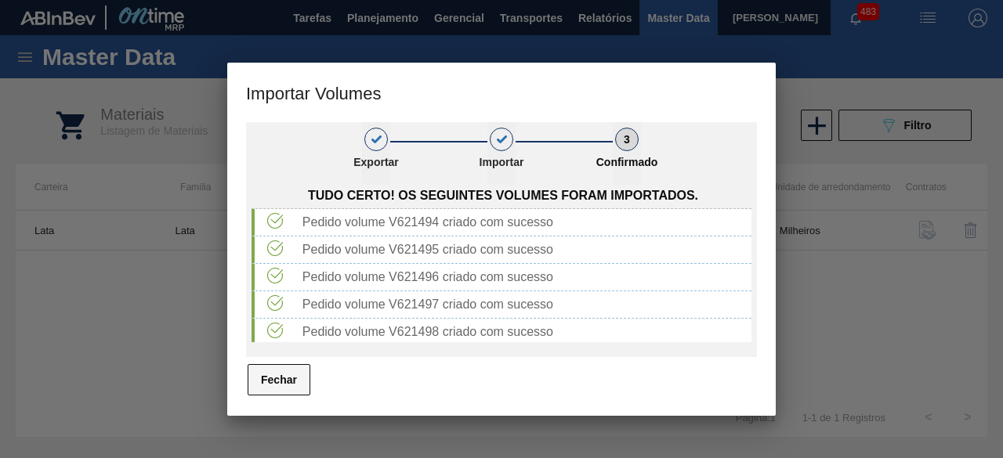
click at [293, 371] on button "Fechar" at bounding box center [279, 379] width 63 height 31
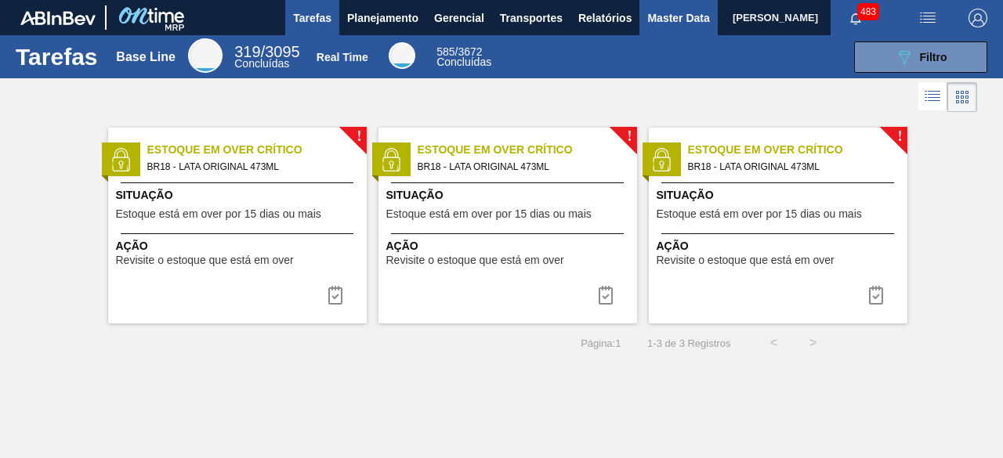
click at [661, 23] on span "Master Data" at bounding box center [678, 18] width 62 height 19
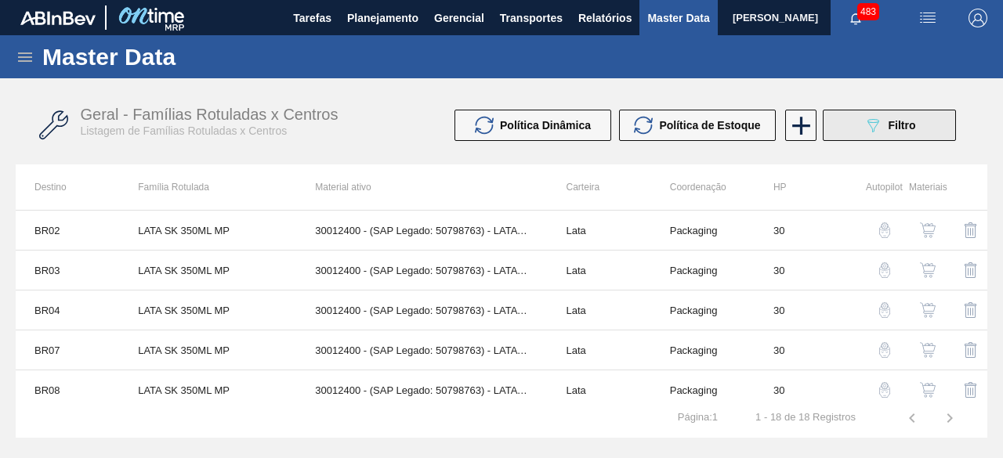
click at [851, 131] on button "089F7B8B-B2A5-4AFE-B5C0-19BA573D28AC Filtro" at bounding box center [888, 125] width 133 height 31
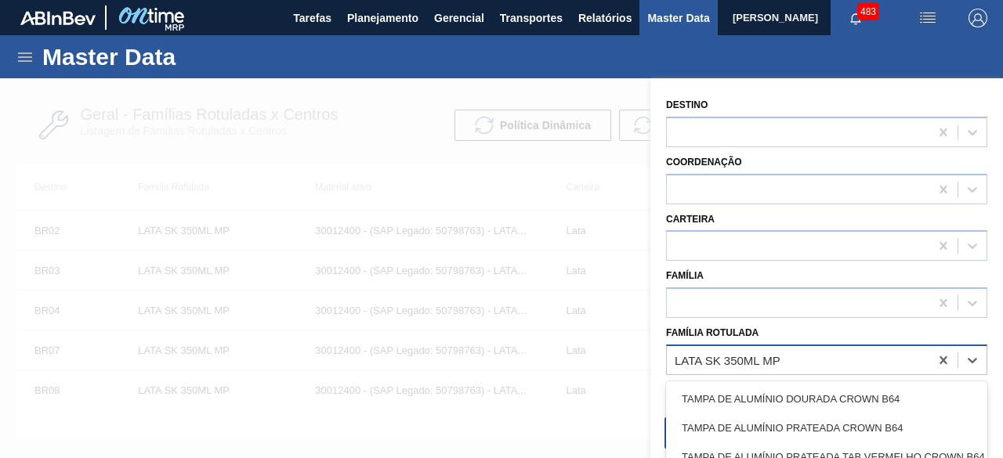
click at [739, 363] on div "LATA SK 350ML MP" at bounding box center [727, 359] width 106 height 13
paste Rotulada "LATA SPATEN 473ML"
type Rotulada "LATA SPATEN 473ML"
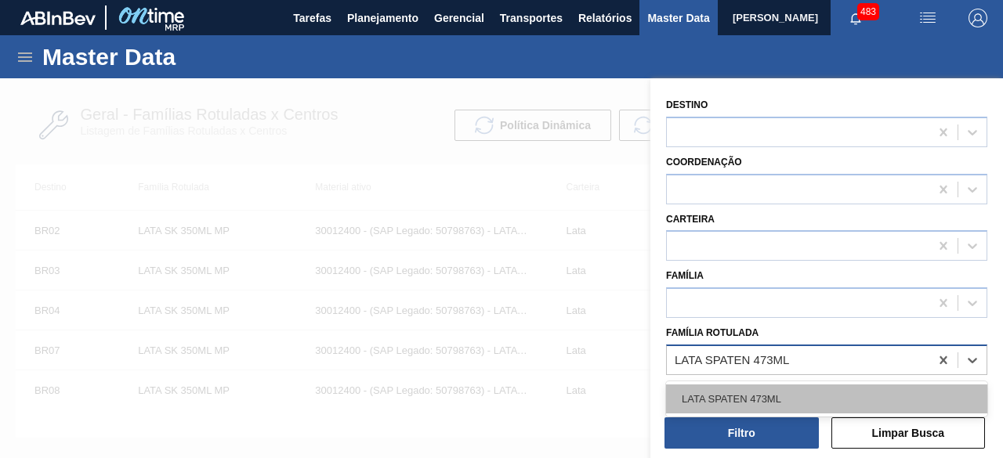
click at [758, 395] on div "LATA SPATEN 473ML" at bounding box center [826, 399] width 321 height 29
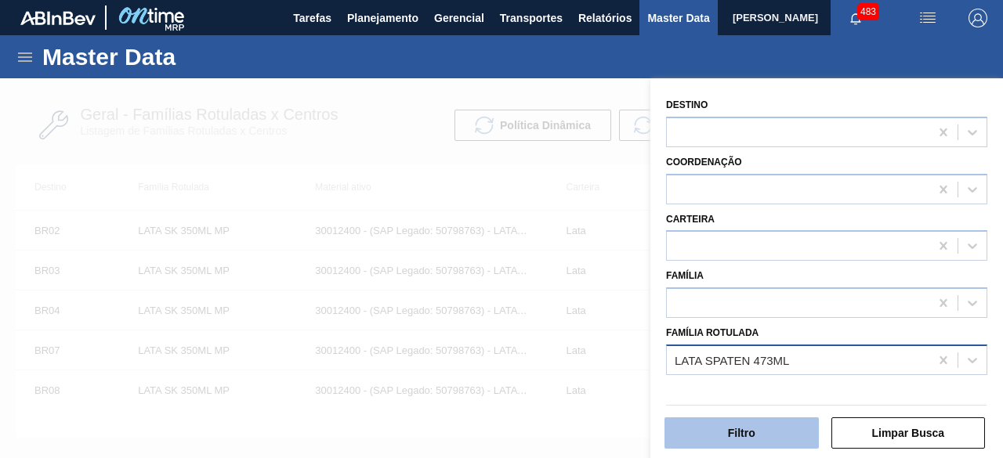
click at [761, 421] on button "Filtro" at bounding box center [741, 433] width 154 height 31
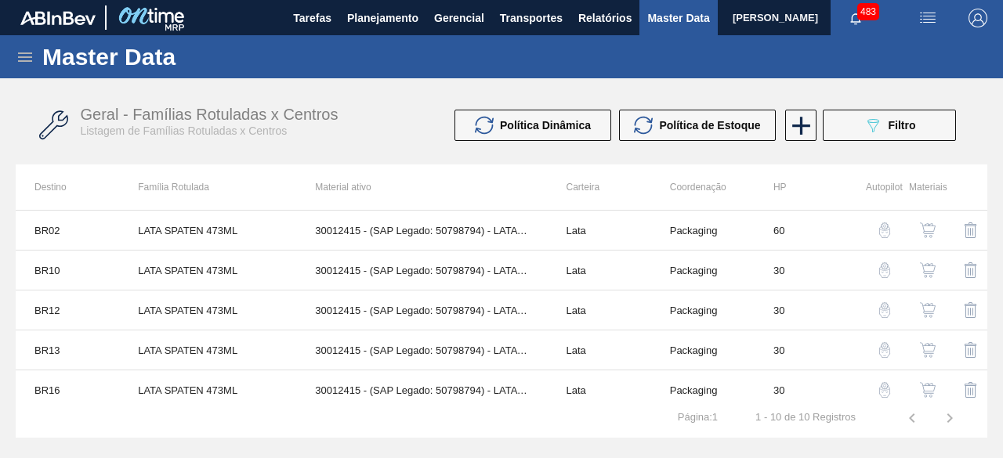
click at [927, 352] on img "button" at bounding box center [928, 350] width 16 height 16
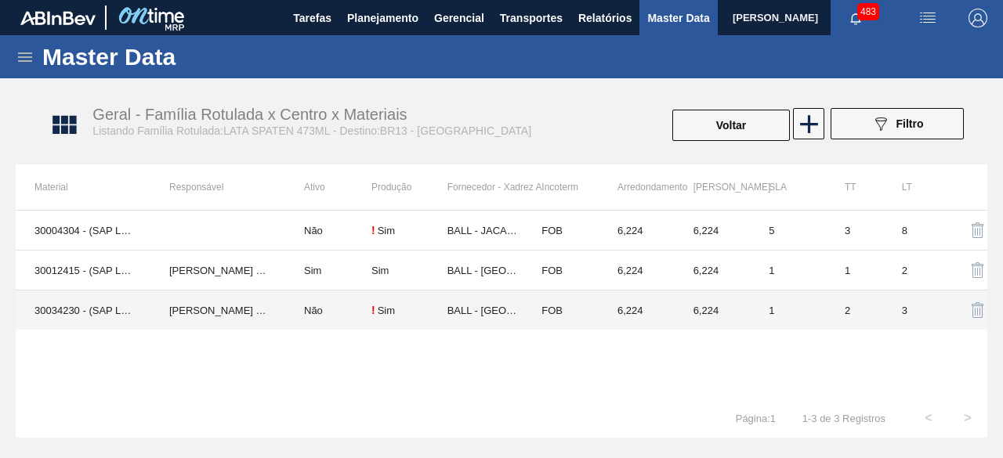
click at [291, 314] on td "Não" at bounding box center [328, 311] width 86 height 40
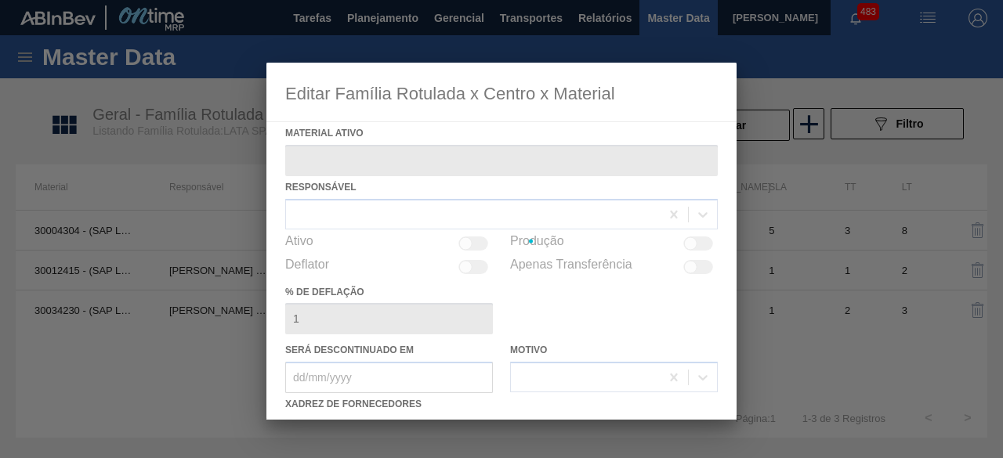
type ativo "30034230 - (SAP Legado: 50847072) - LATA AL SPATEN 473ML BRILHO"
checkbox input "true"
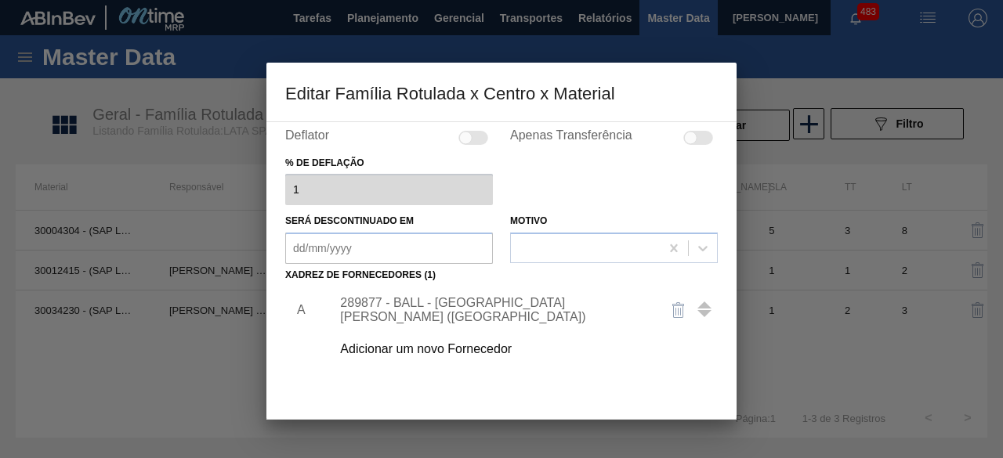
scroll to position [235, 0]
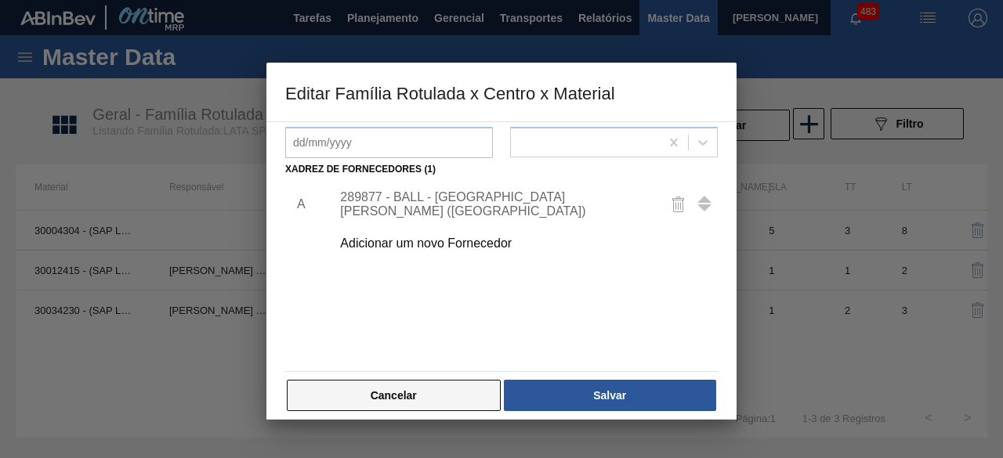
click at [461, 389] on button "Cancelar" at bounding box center [394, 395] width 214 height 31
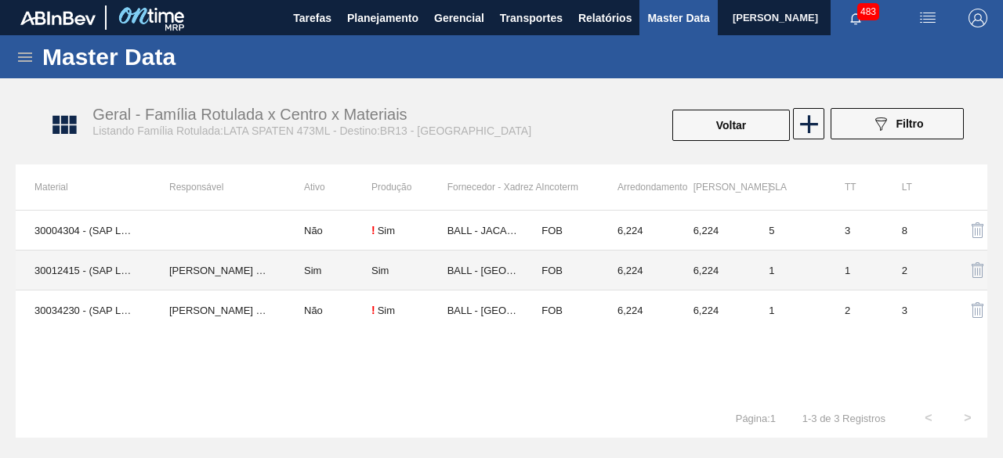
click at [170, 270] on td "[PERSON_NAME] [PERSON_NAME]" at bounding box center [217, 271] width 135 height 40
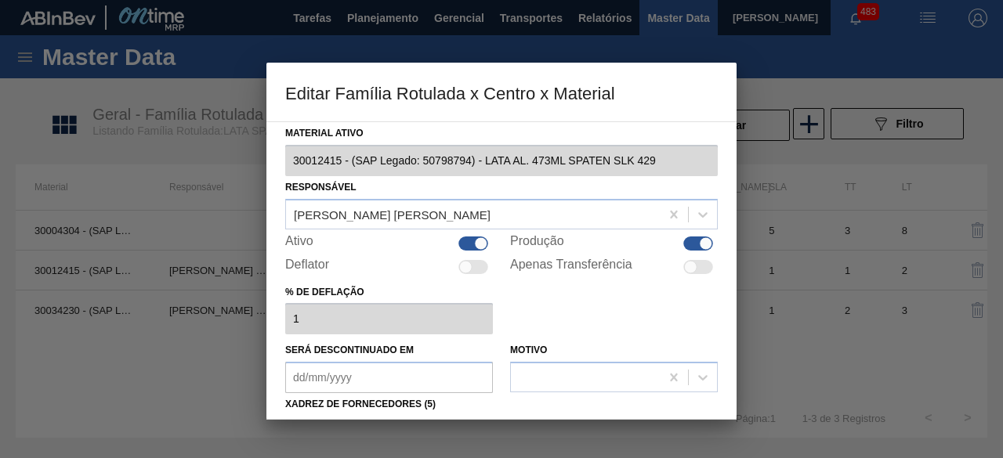
click at [481, 240] on div at bounding box center [480, 243] width 13 height 13
checkbox input "false"
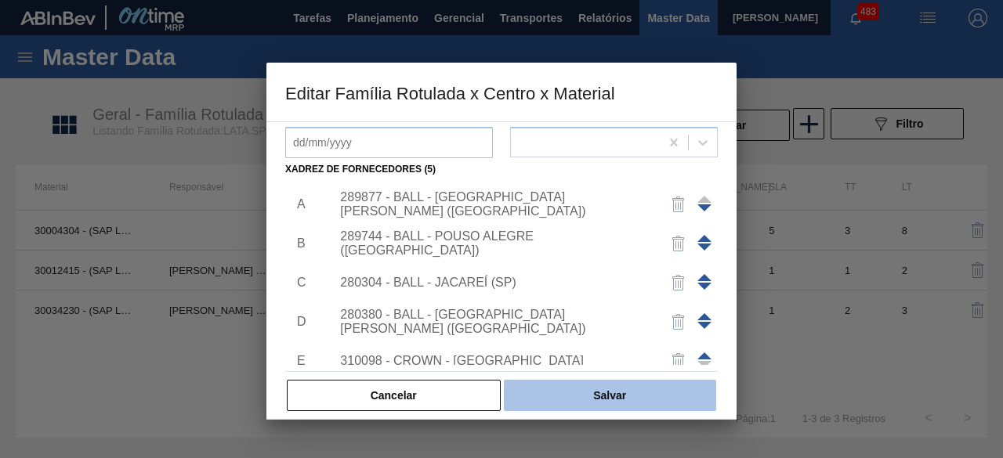
click at [665, 391] on button "Salvar" at bounding box center [610, 395] width 212 height 31
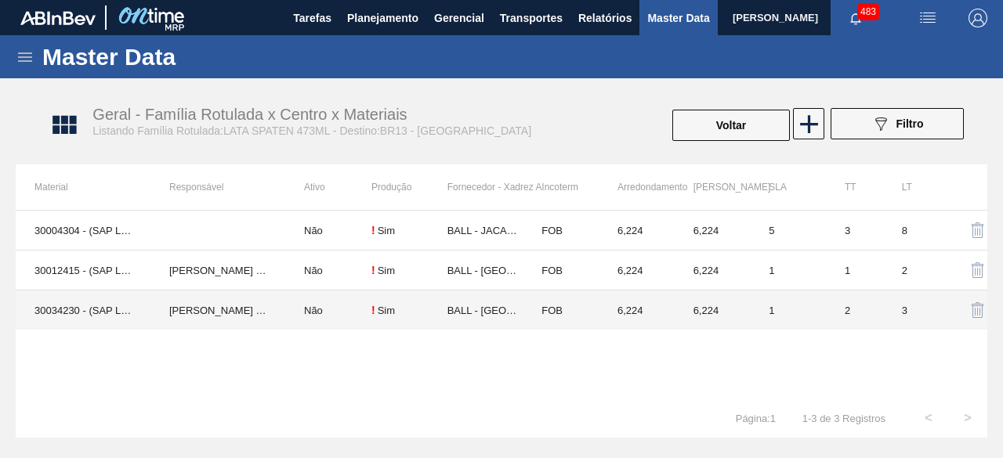
click at [216, 306] on td "[PERSON_NAME] [PERSON_NAME]" at bounding box center [217, 311] width 135 height 40
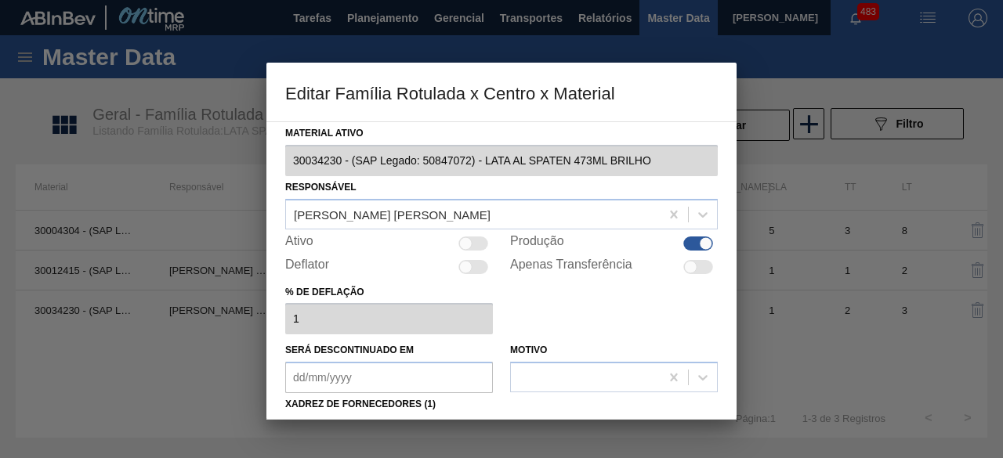
click at [475, 244] on div at bounding box center [473, 244] width 30 height 14
checkbox input "true"
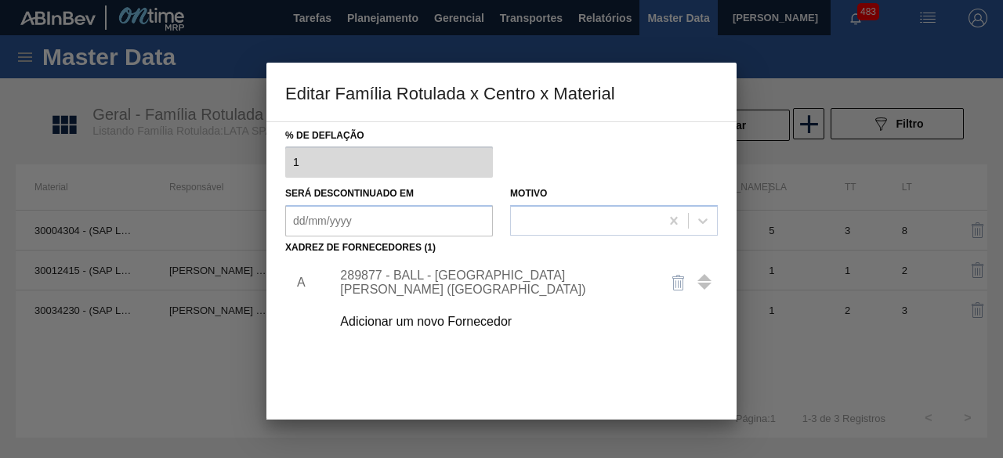
click at [483, 319] on div "Adicionar um novo Fornecedor" at bounding box center [493, 322] width 307 height 14
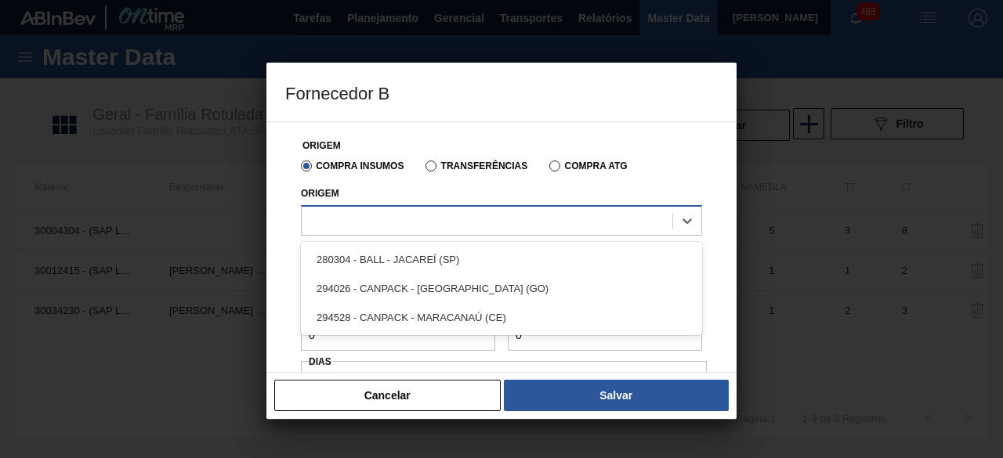
click at [490, 221] on div at bounding box center [487, 220] width 371 height 23
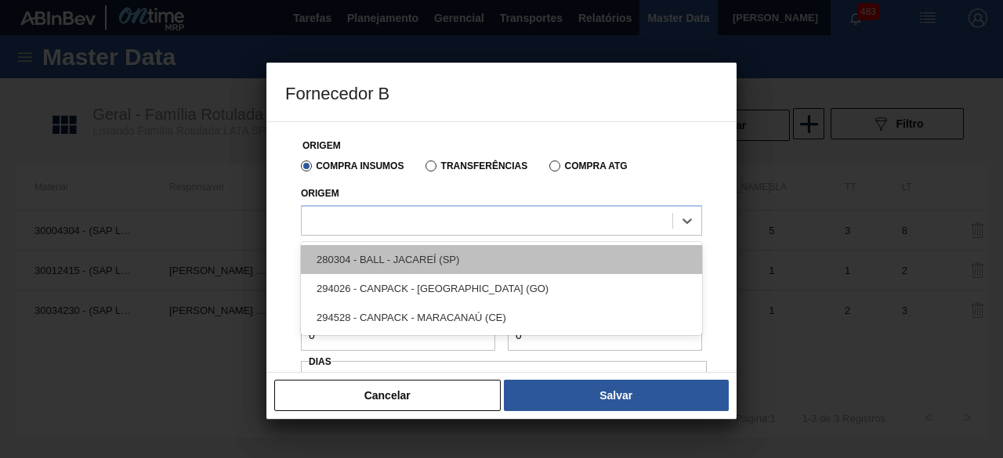
click at [461, 256] on div "280304 - BALL - JACAREÍ (SP)" at bounding box center [501, 259] width 401 height 29
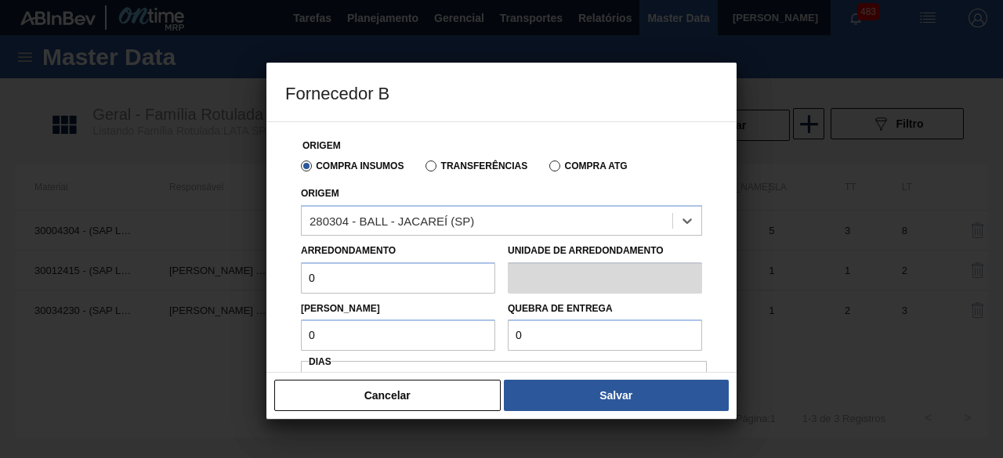
click at [404, 274] on input "0" at bounding box center [398, 277] width 194 height 31
type input "6,224"
click at [407, 317] on div "Lote Mínimo 0" at bounding box center [398, 325] width 194 height 54
click at [400, 340] on input "0" at bounding box center [398, 335] width 194 height 31
type input "6,224"
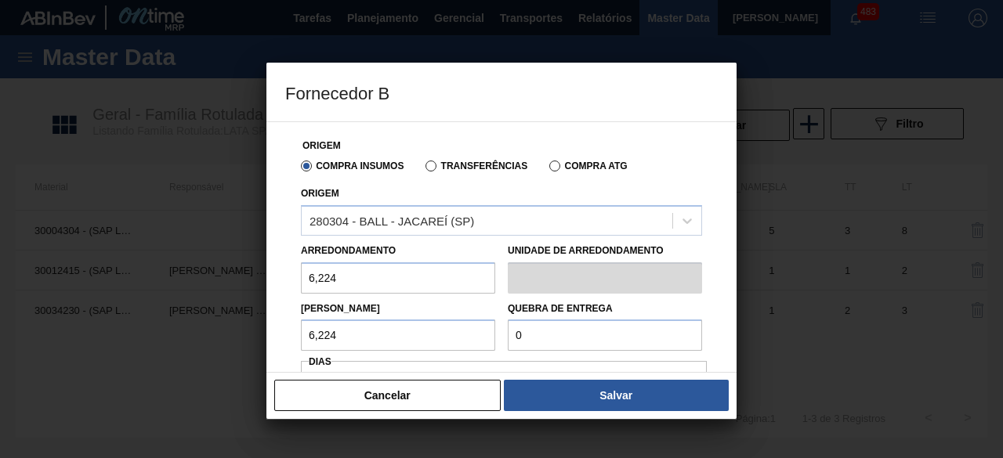
click at [555, 331] on input "0" at bounding box center [605, 335] width 194 height 31
type input "124,48"
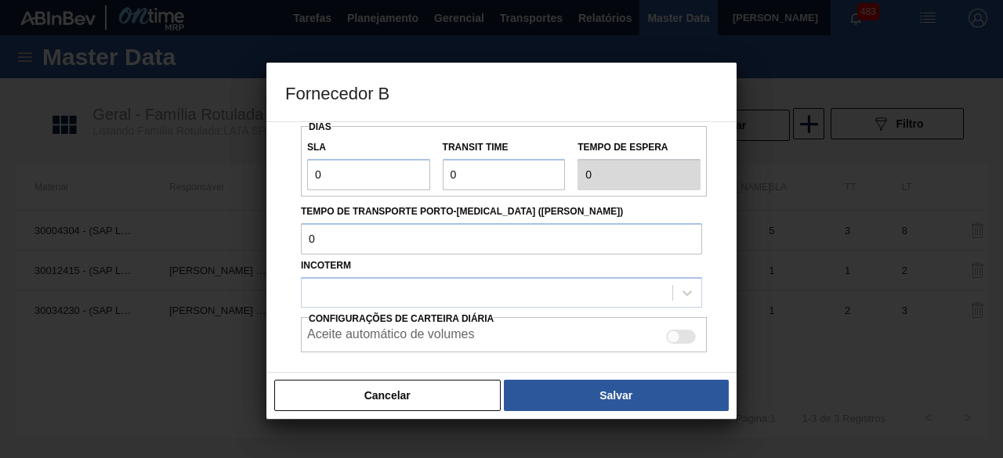
drag, startPoint x: 349, startPoint y: 150, endPoint x: 352, endPoint y: 183, distance: 33.0
click at [349, 162] on div "SLA 0" at bounding box center [368, 163] width 123 height 54
click at [352, 183] on input "0" at bounding box center [368, 174] width 123 height 31
type input "01"
type input "1"
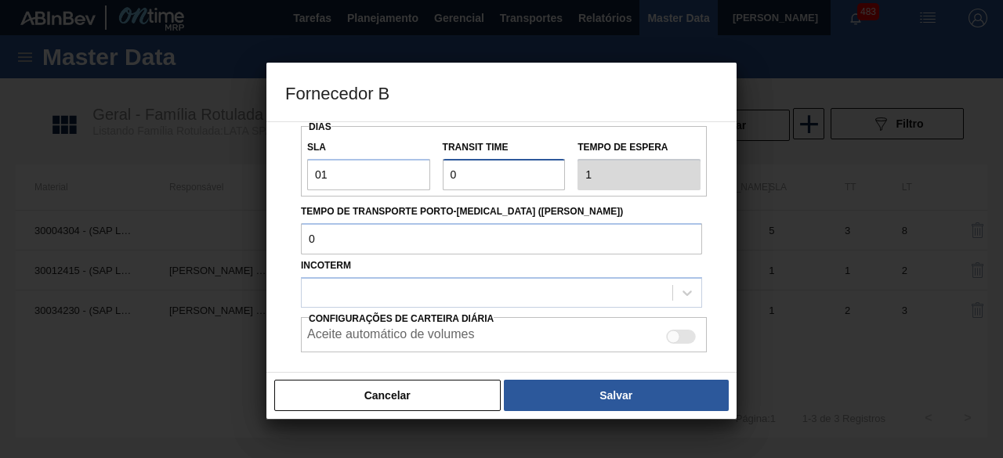
click at [466, 186] on input "Transit Time" at bounding box center [504, 174] width 123 height 31
type input "01"
type input "2"
click at [451, 298] on div at bounding box center [487, 292] width 371 height 23
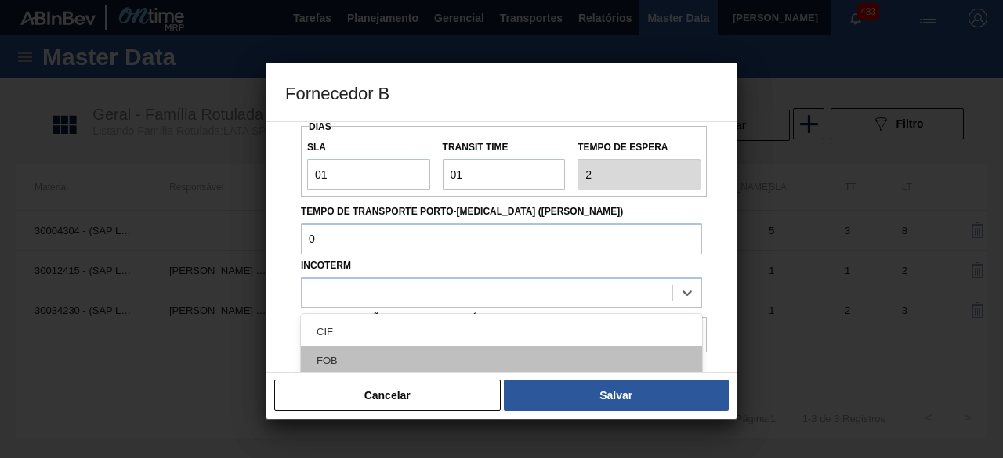
click at [397, 358] on div "FOB" at bounding box center [501, 360] width 401 height 29
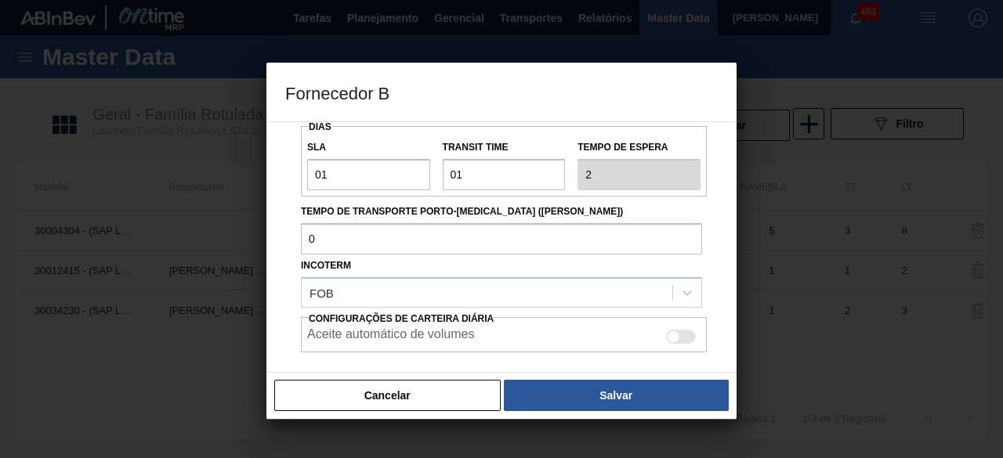
click at [671, 344] on div "Aceite automático de volumes" at bounding box center [503, 336] width 393 height 19
click at [674, 338] on div at bounding box center [673, 337] width 13 height 13
checkbox input "true"
click at [662, 386] on button "Salvar" at bounding box center [616, 395] width 225 height 31
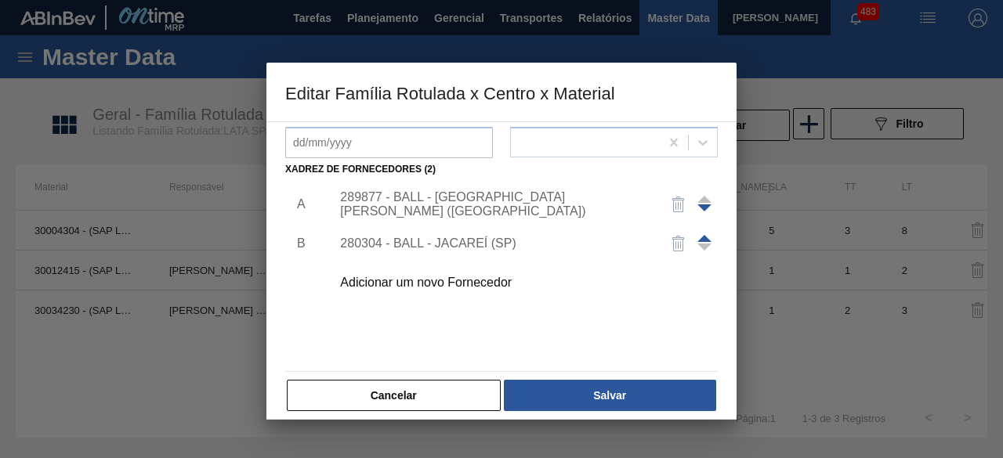
click at [510, 201] on div "289877 - BALL - [GEOGRAPHIC_DATA][PERSON_NAME] ([GEOGRAPHIC_DATA])" at bounding box center [493, 204] width 307 height 28
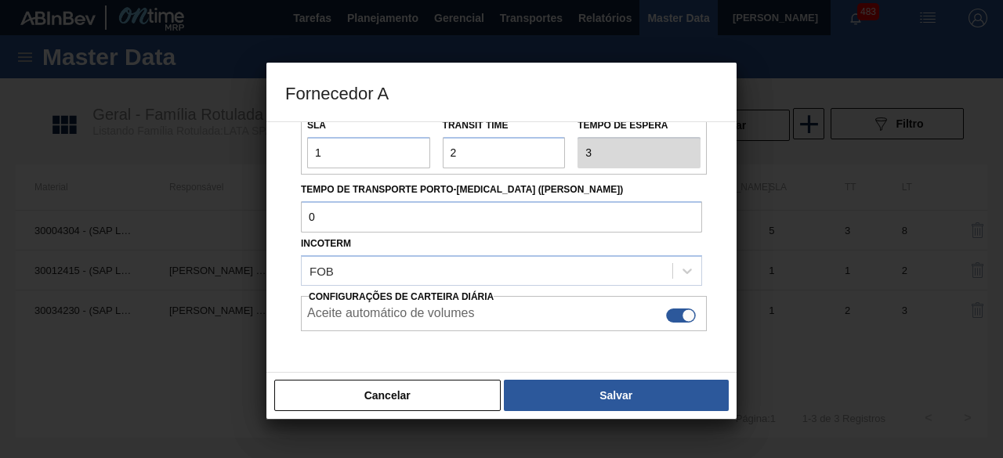
scroll to position [262, 0]
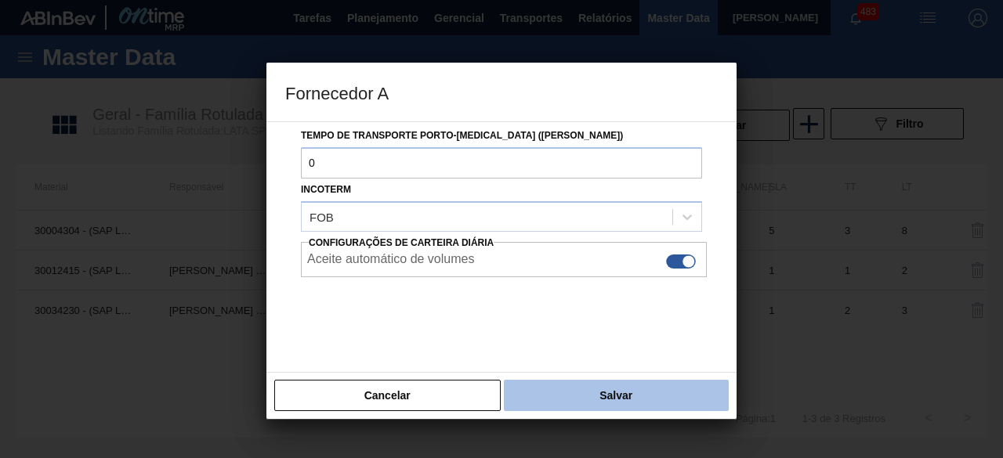
click at [661, 383] on button "Salvar" at bounding box center [616, 395] width 225 height 31
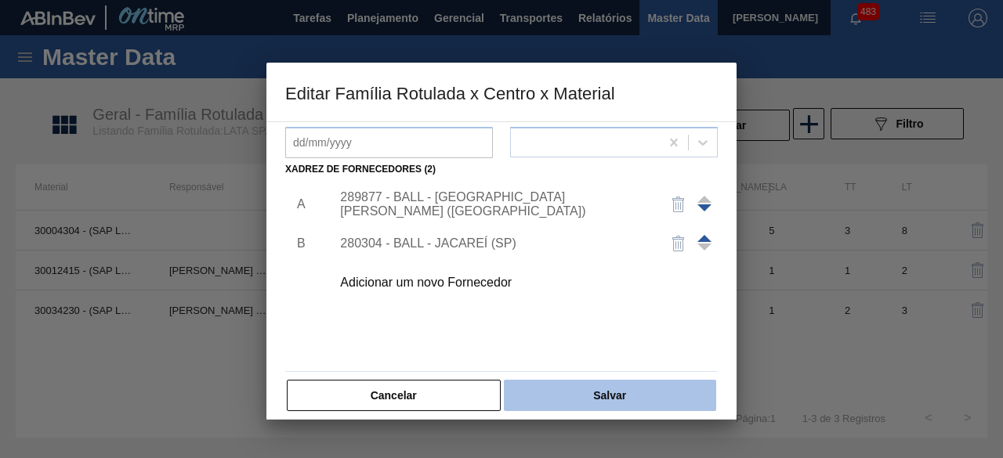
click at [661, 391] on button "Salvar" at bounding box center [610, 395] width 212 height 31
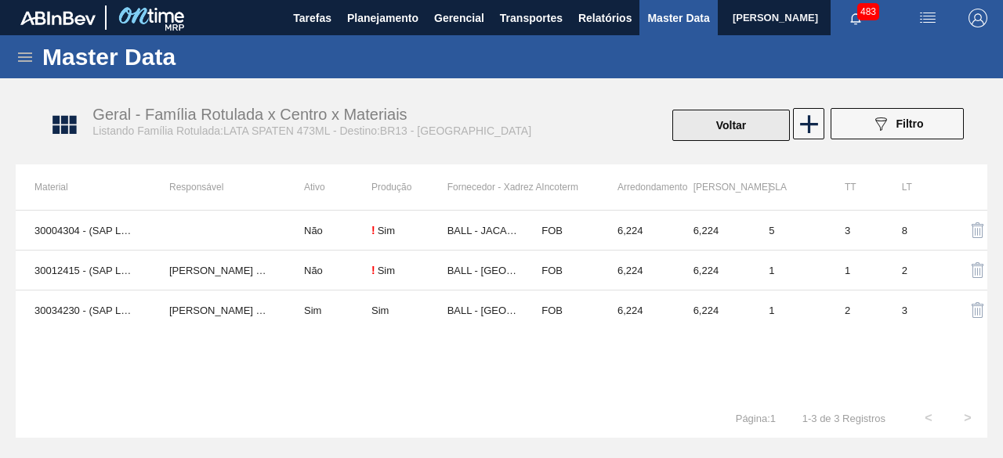
click at [768, 128] on button "Voltar" at bounding box center [730, 125] width 117 height 31
